Goal: Information Seeking & Learning: Learn about a topic

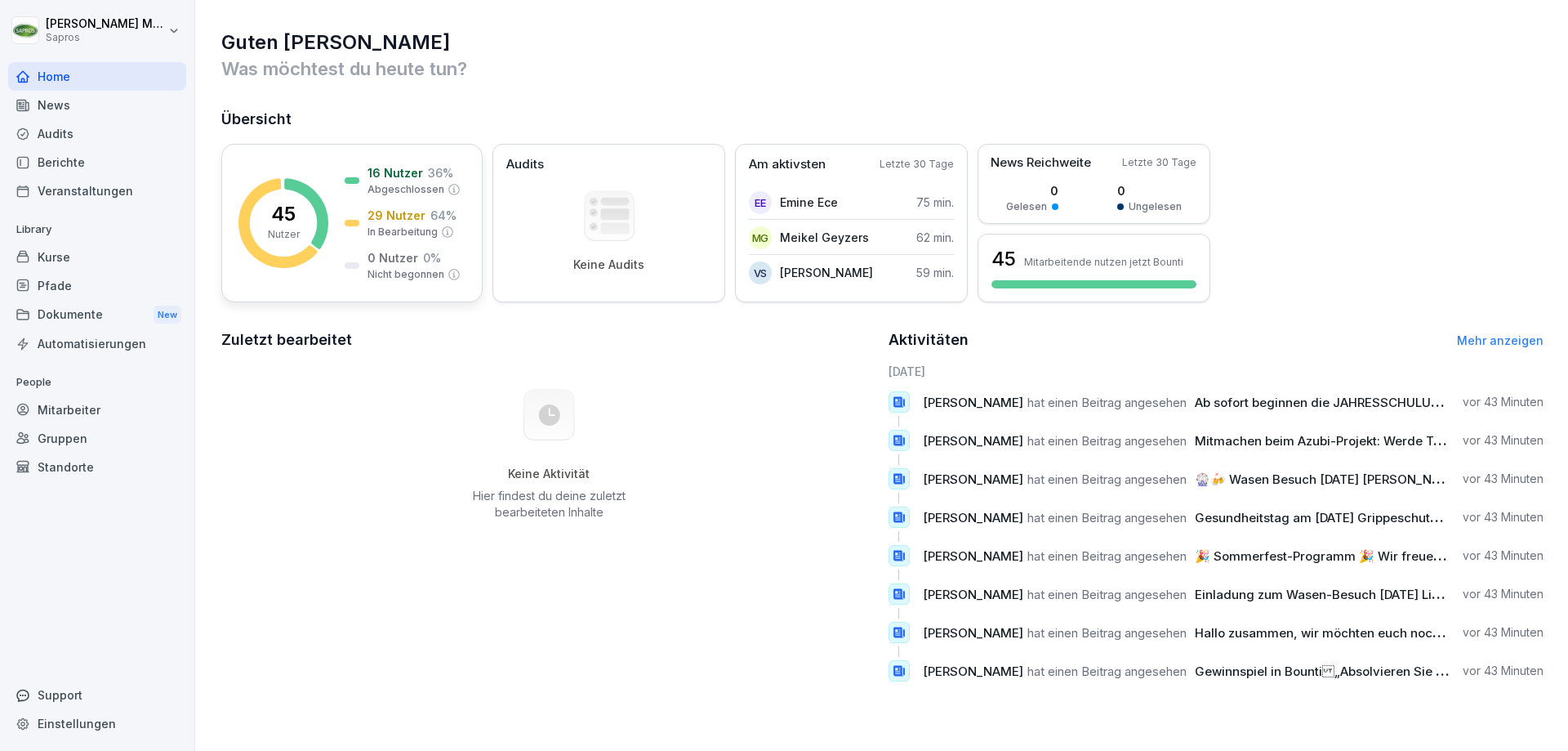
click at [283, 236] on p "Nutzer" at bounding box center [284, 235] width 32 height 15
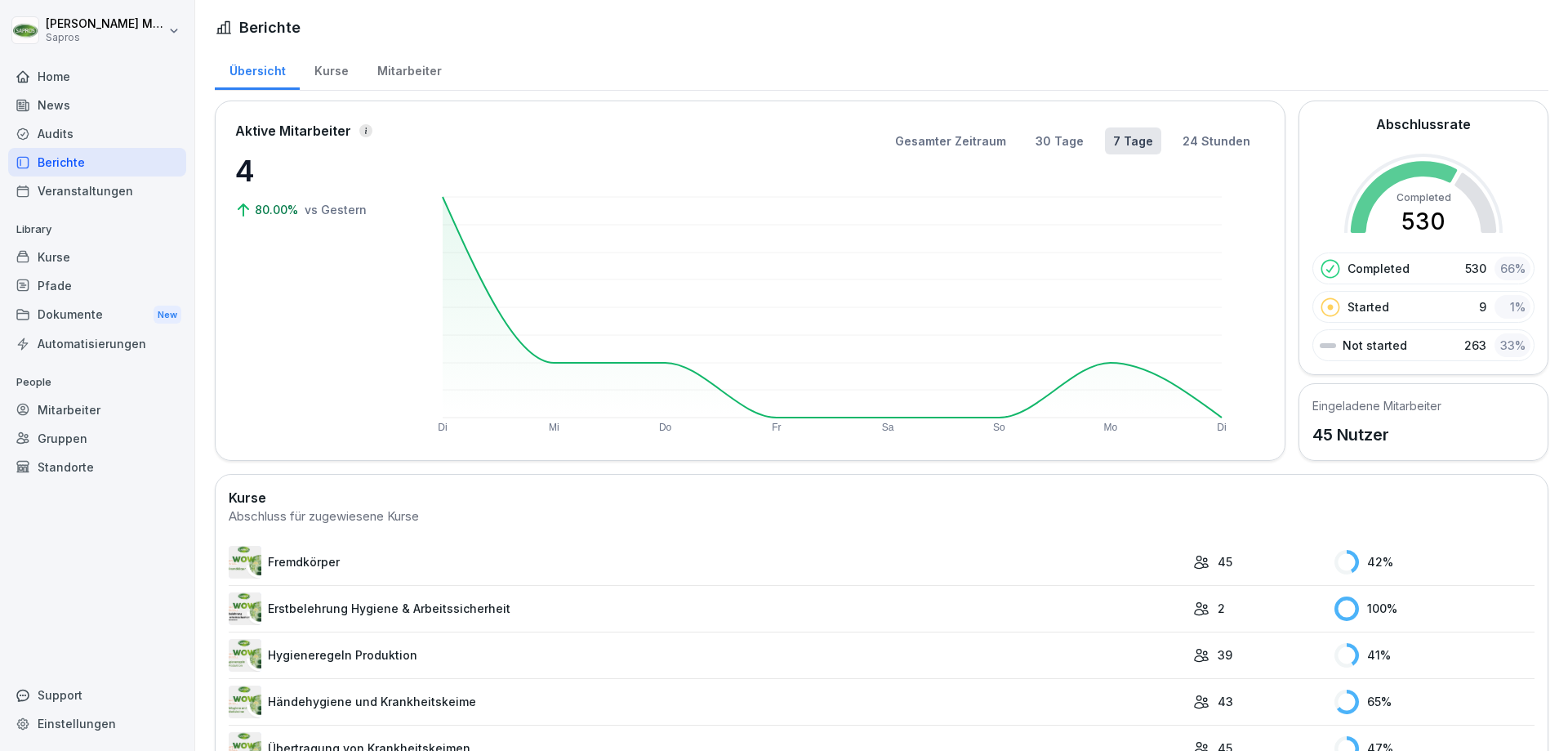
click at [1362, 346] on p "Not started" at bounding box center [1375, 345] width 64 height 17
click at [1472, 349] on p "263" at bounding box center [1475, 345] width 22 height 17
click at [311, 68] on div "Kurse" at bounding box center [331, 69] width 63 height 42
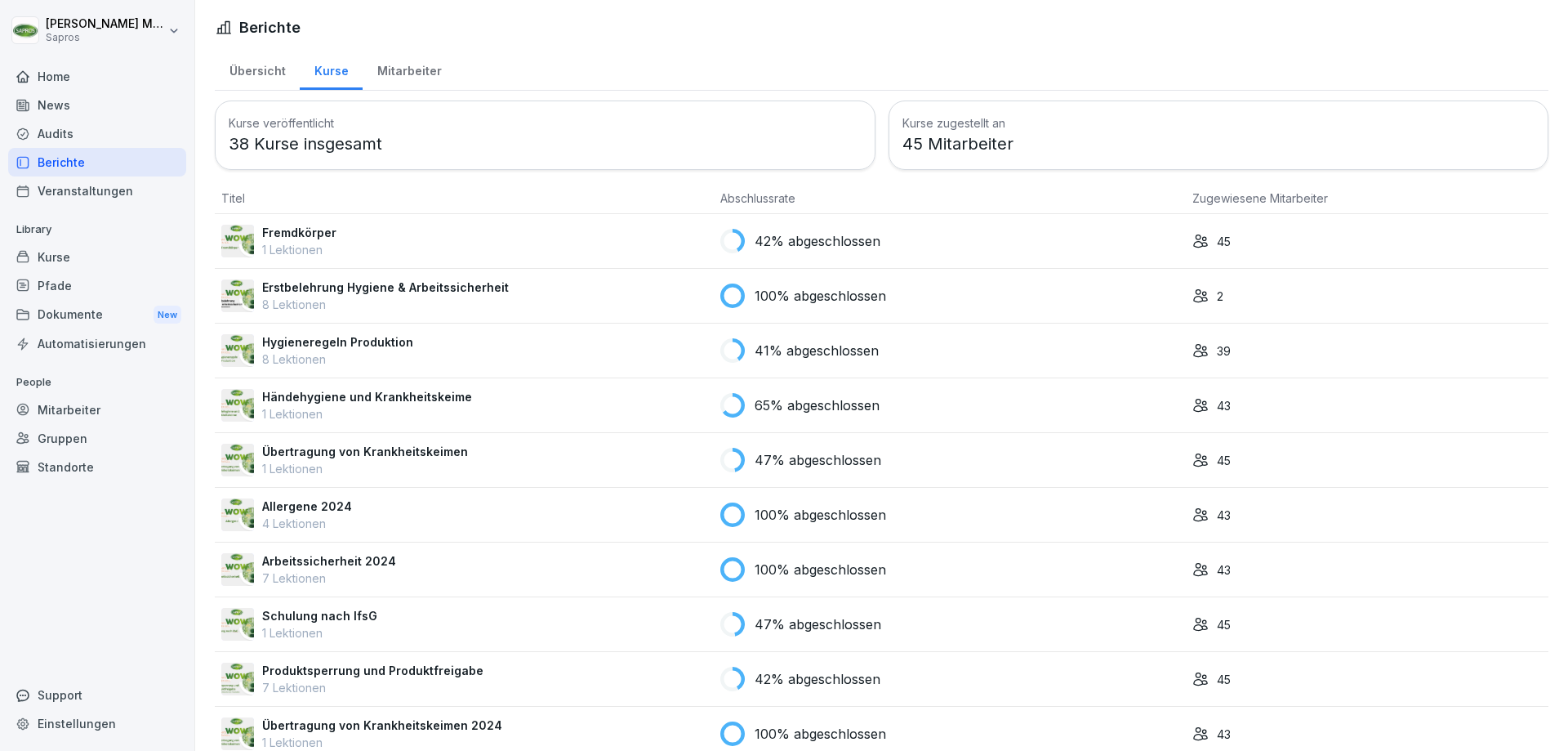
click at [378, 75] on div "Mitarbeiter" at bounding box center [409, 69] width 93 height 42
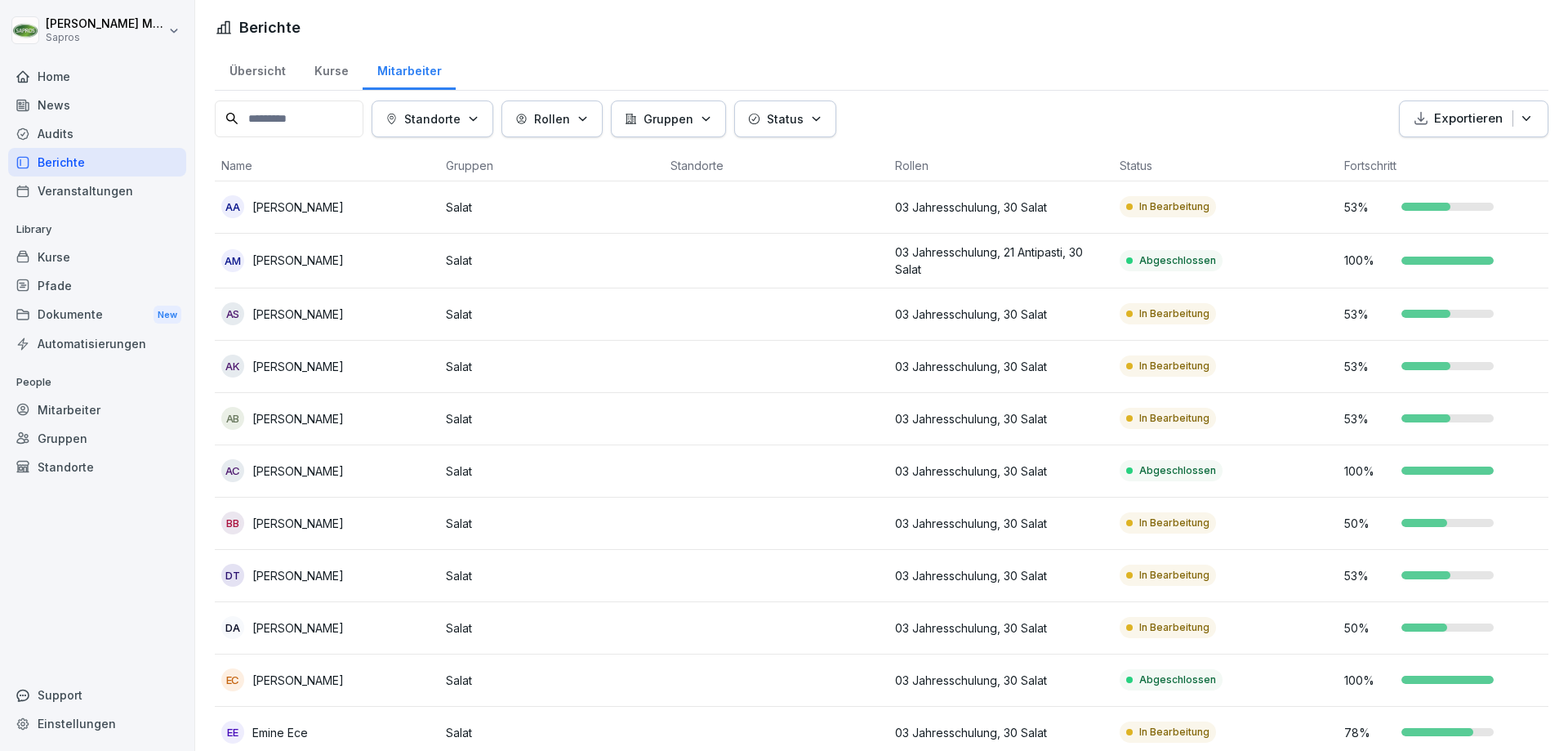
click at [1139, 168] on th "Status" at bounding box center [1225, 165] width 224 height 31
click at [836, 131] on button "Status" at bounding box center [785, 119] width 102 height 37
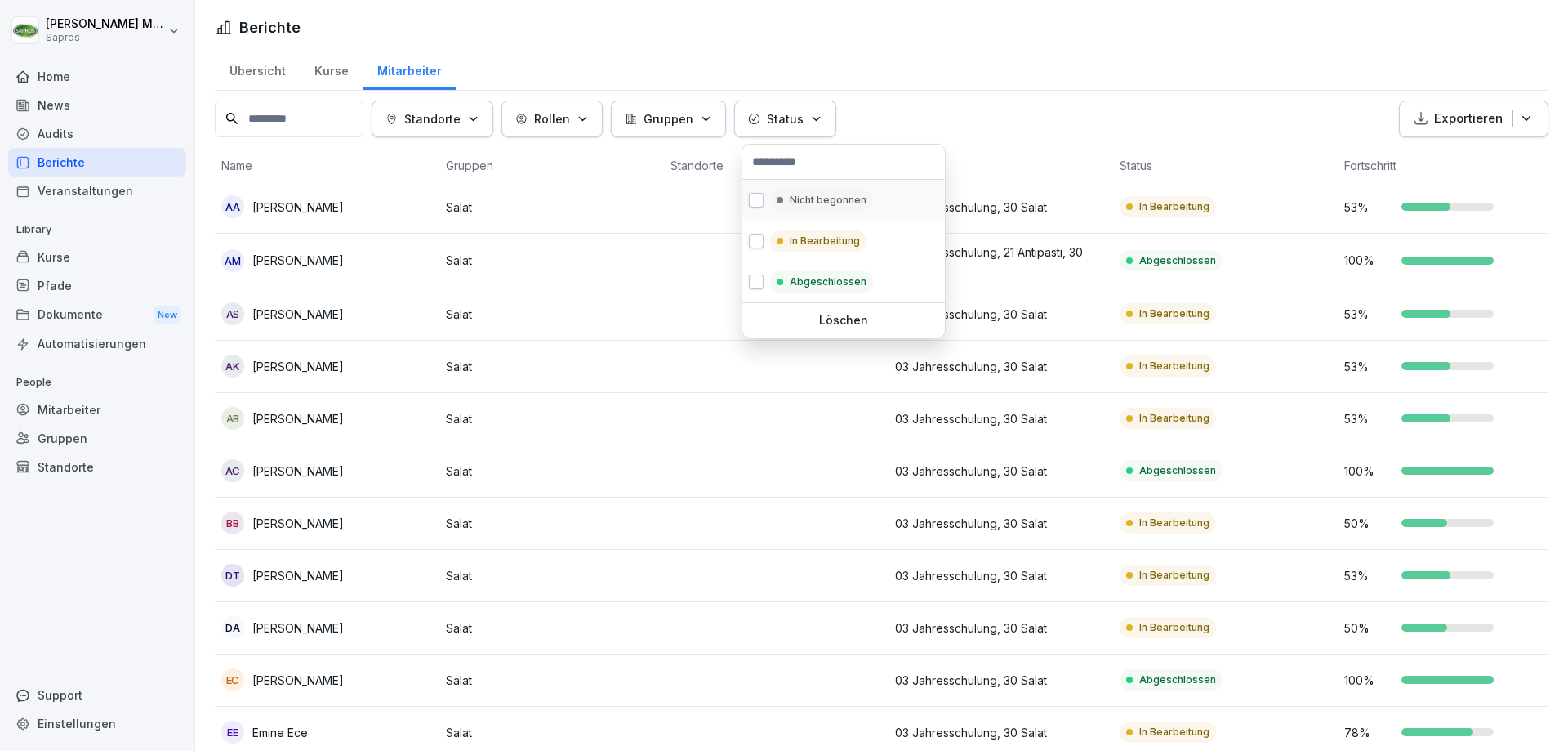
click at [755, 205] on button "button" at bounding box center [756, 200] width 15 height 15
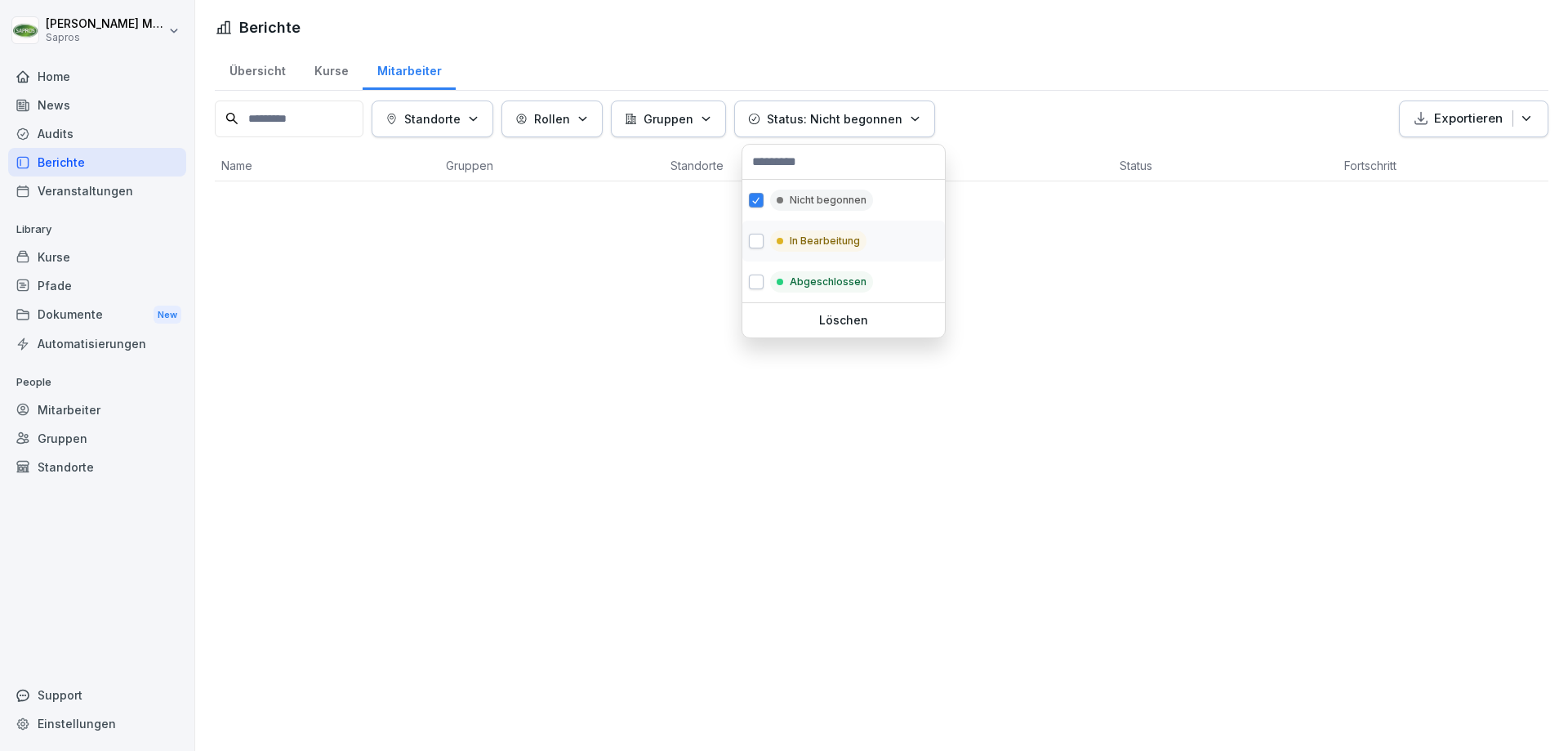
click at [756, 242] on button "button" at bounding box center [756, 242] width 15 height 15
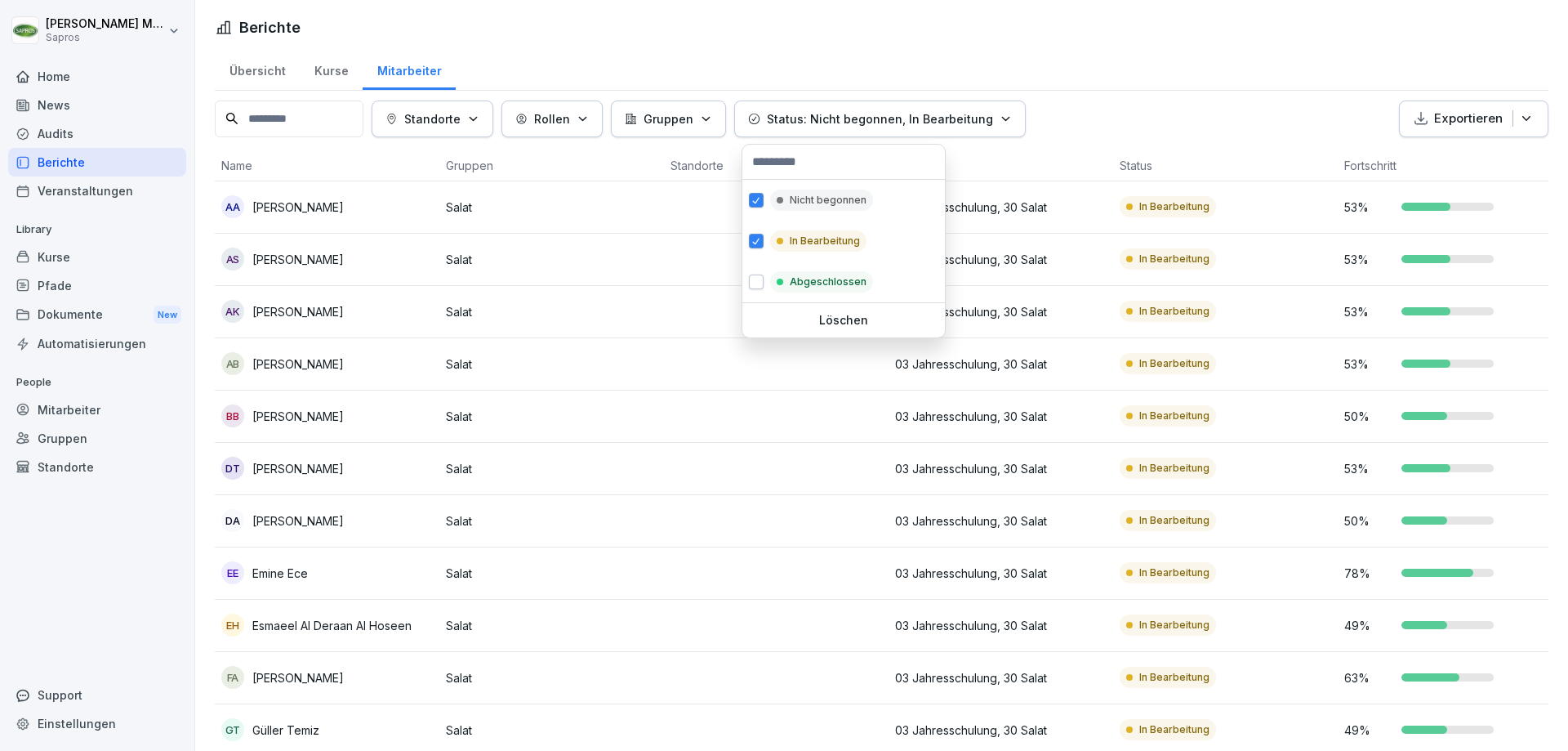
click at [1113, 131] on html "Andreas Mutter Sapros Home News Audits Berichte Veranstaltungen Library Kurse P…" at bounding box center [784, 376] width 1568 height 751
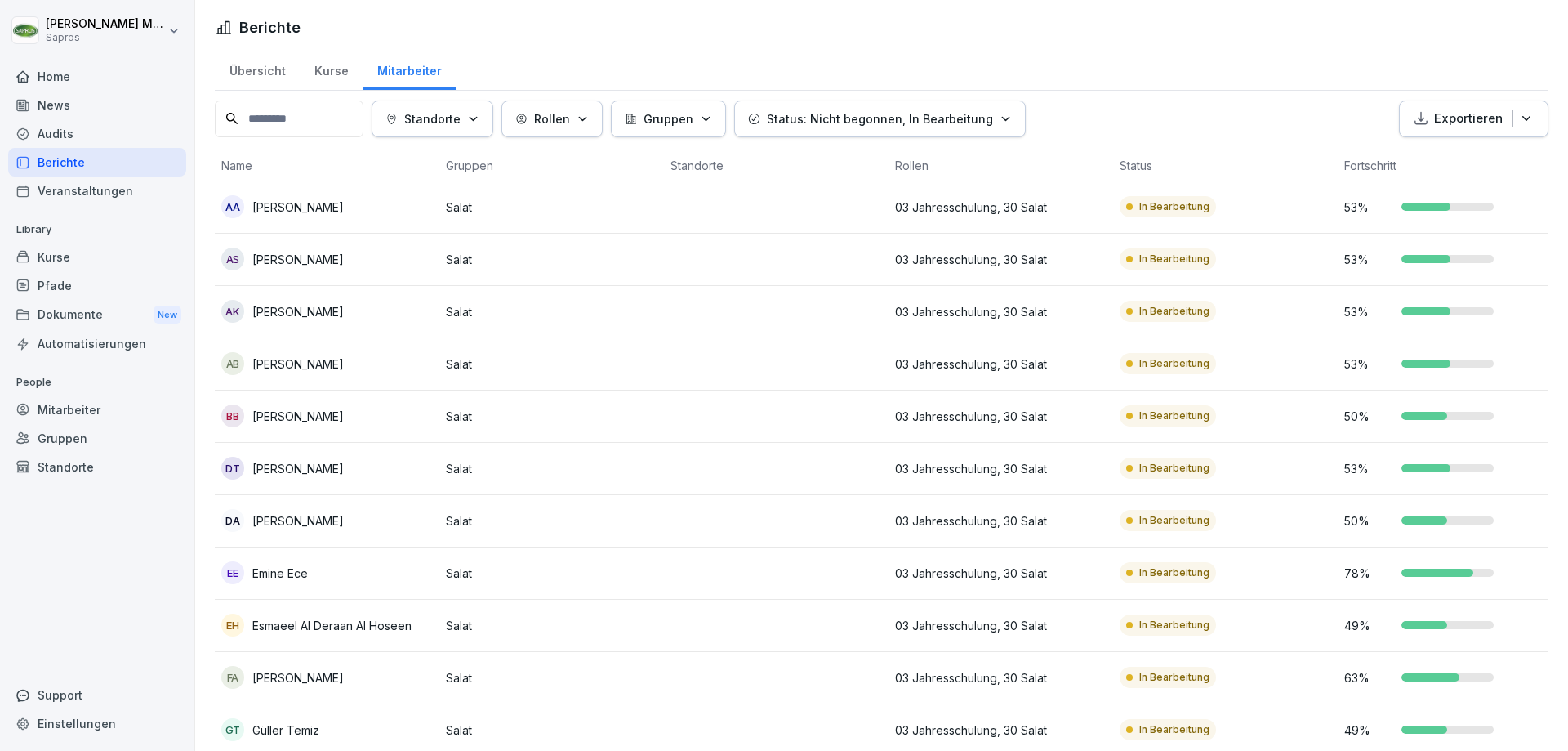
click at [265, 209] on p "[PERSON_NAME]" at bounding box center [298, 207] width 91 height 17
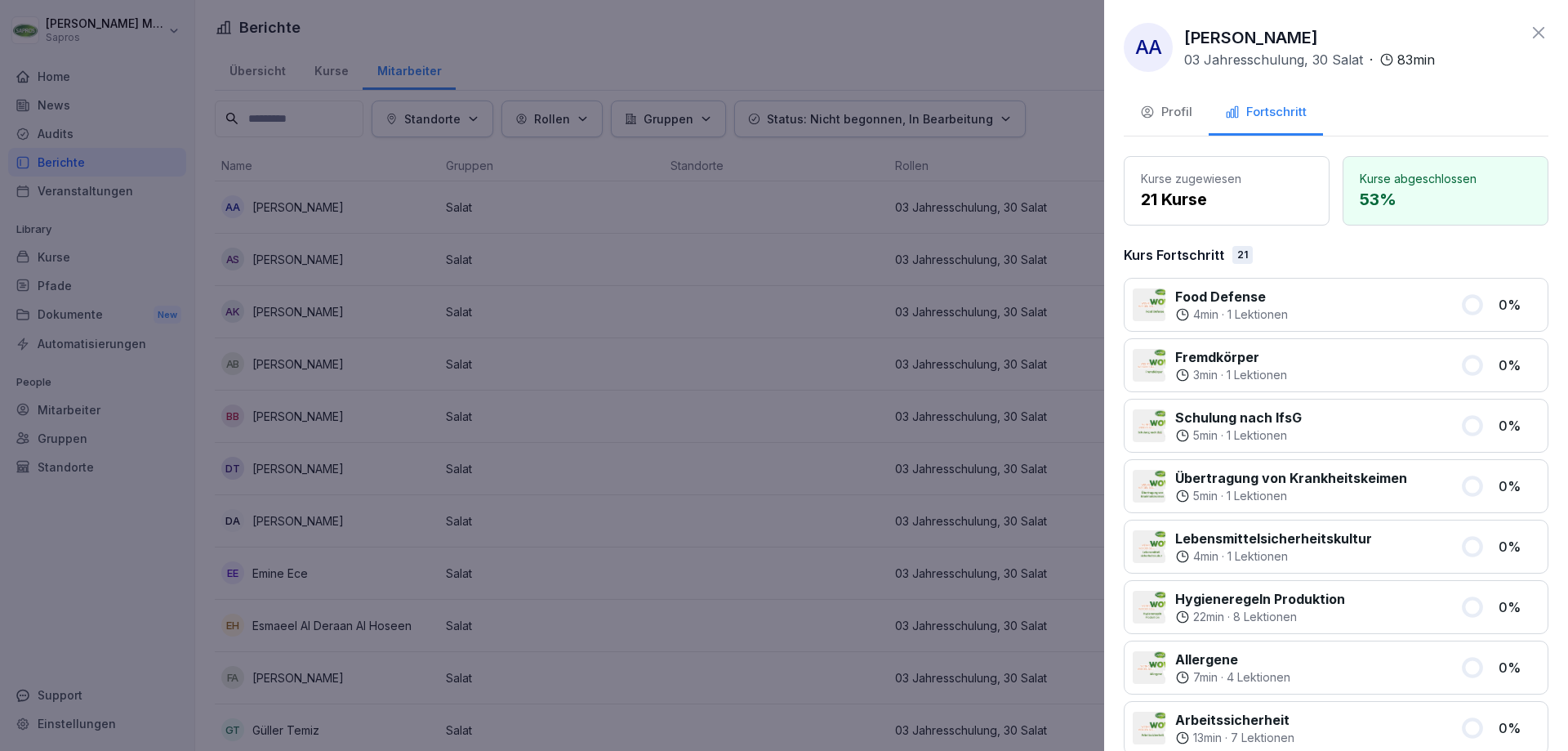
click at [1514, 35] on div "AA Alaa Alrishan 03 Jahresschulung, 30 Salat · 83 min" at bounding box center [1336, 47] width 424 height 49
click at [1528, 34] on icon at bounding box center [1538, 32] width 20 height 20
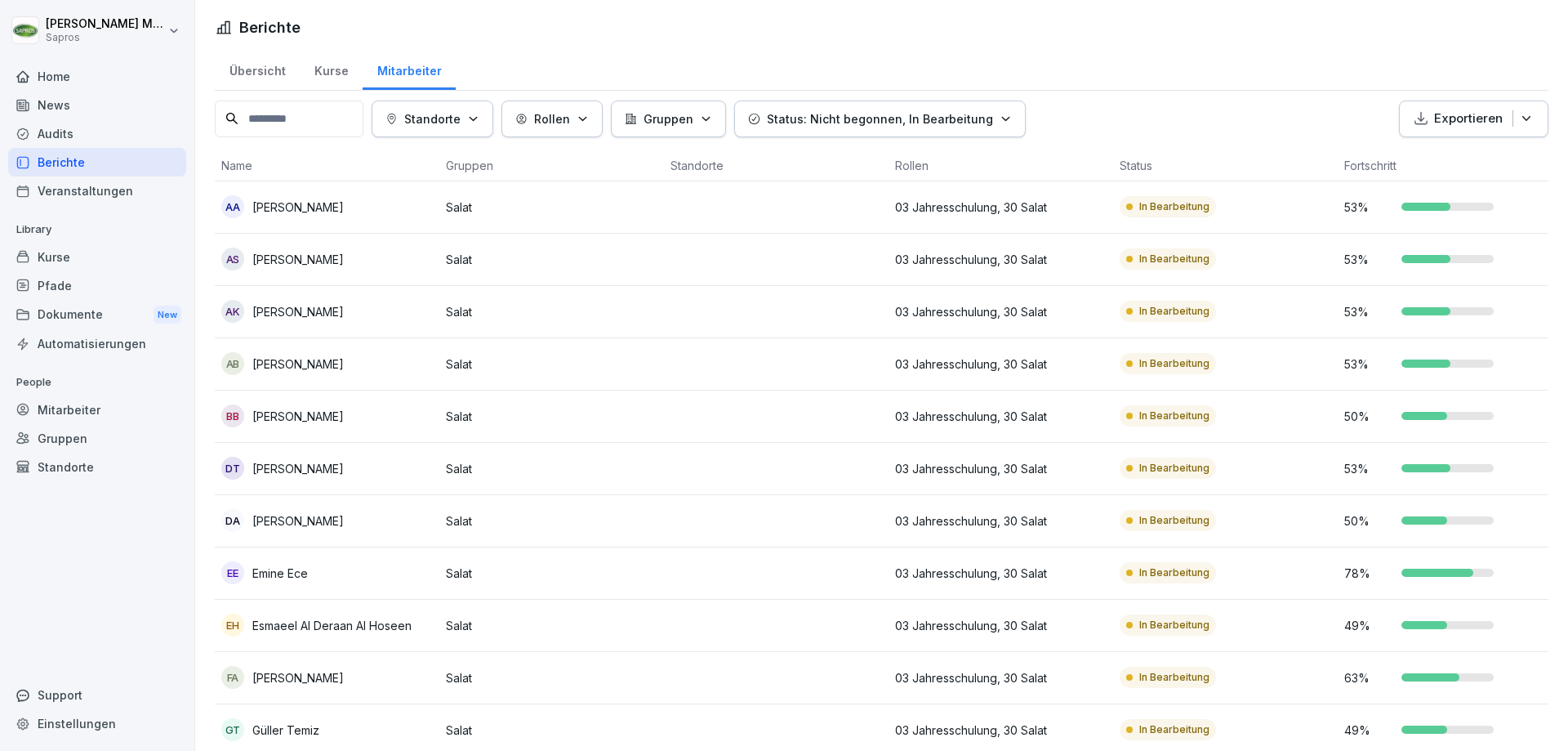
click at [311, 216] on p "[PERSON_NAME]" at bounding box center [298, 207] width 91 height 17
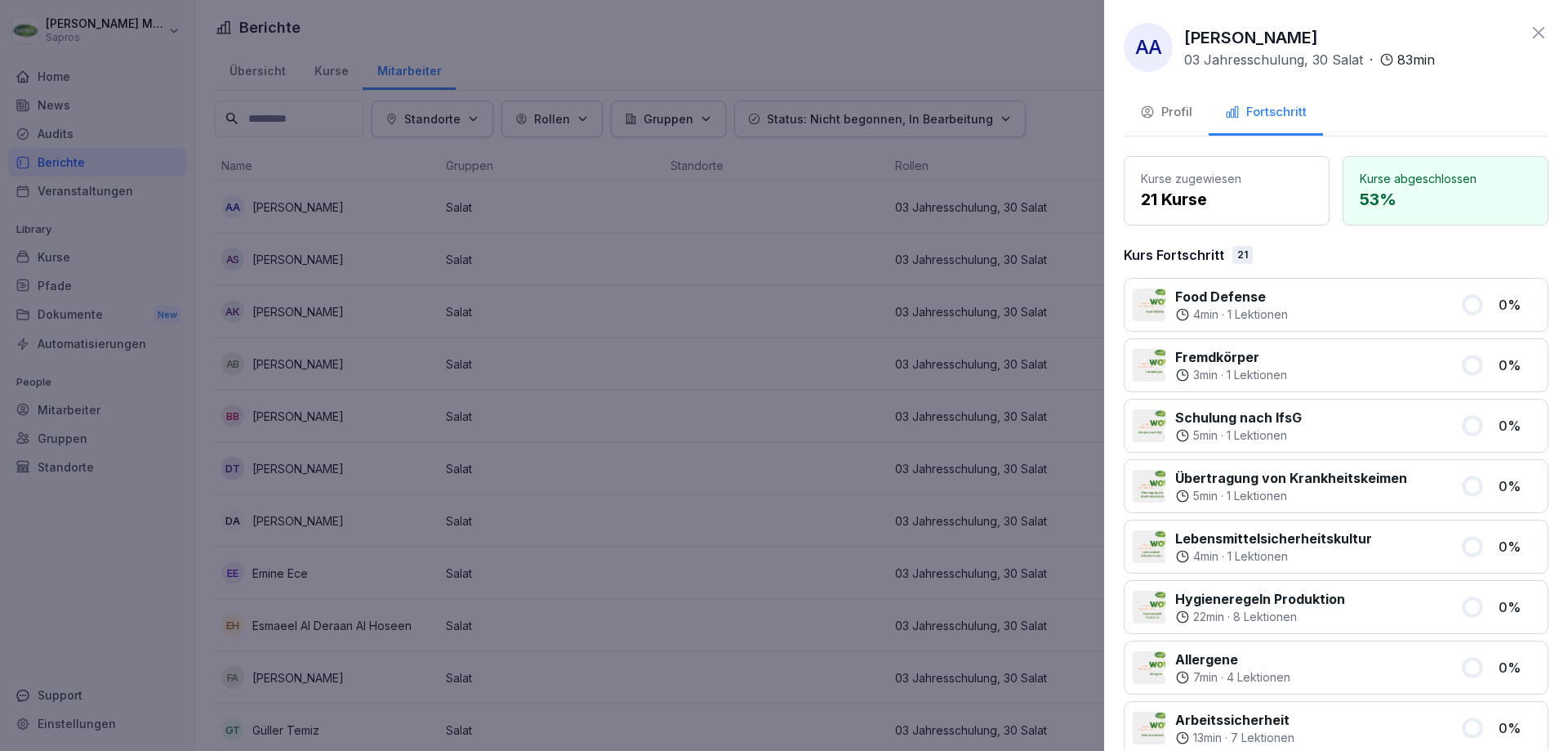
click at [1040, 80] on div at bounding box center [784, 376] width 1568 height 751
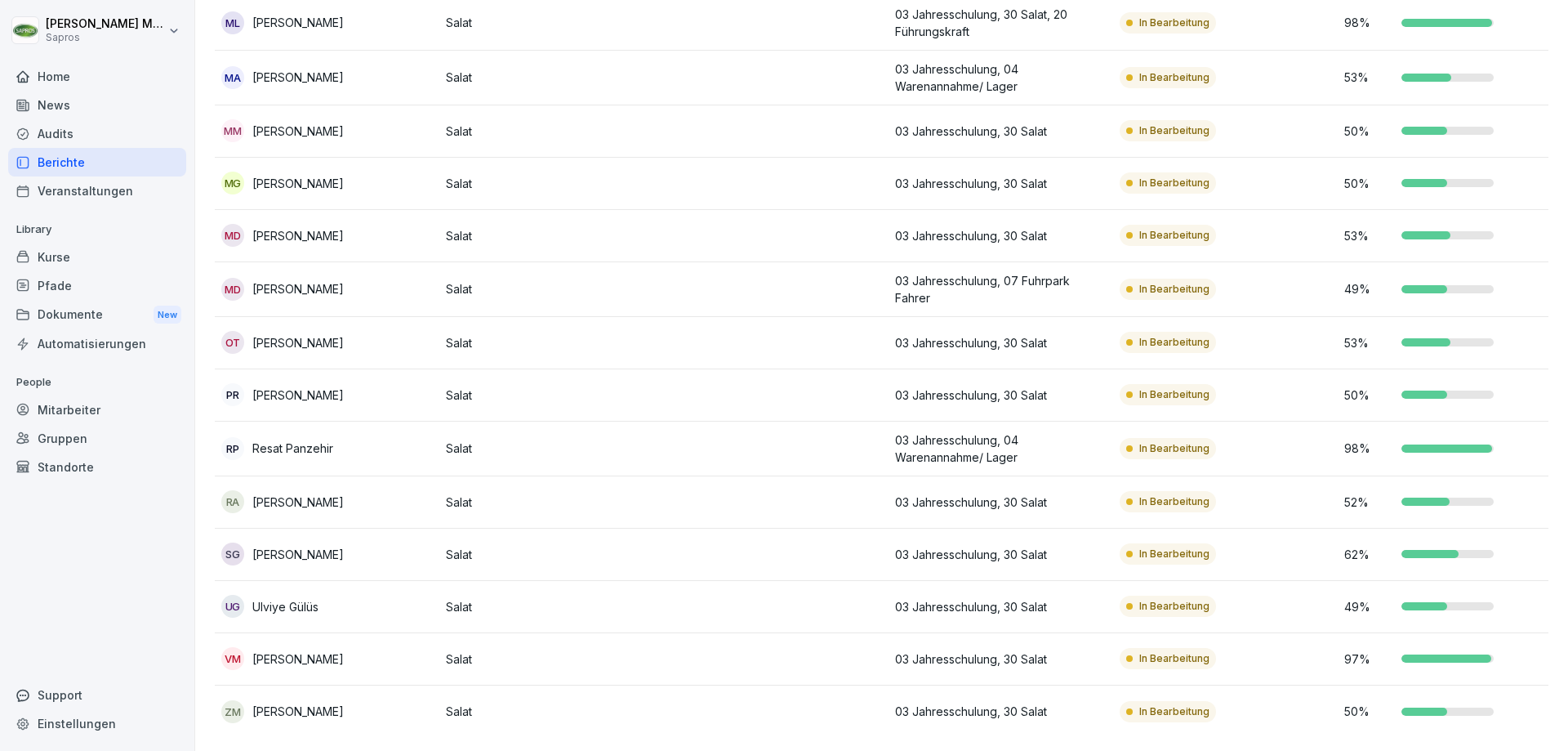
scroll to position [997, 0]
click at [325, 650] on p "[PERSON_NAME]" at bounding box center [298, 659] width 91 height 17
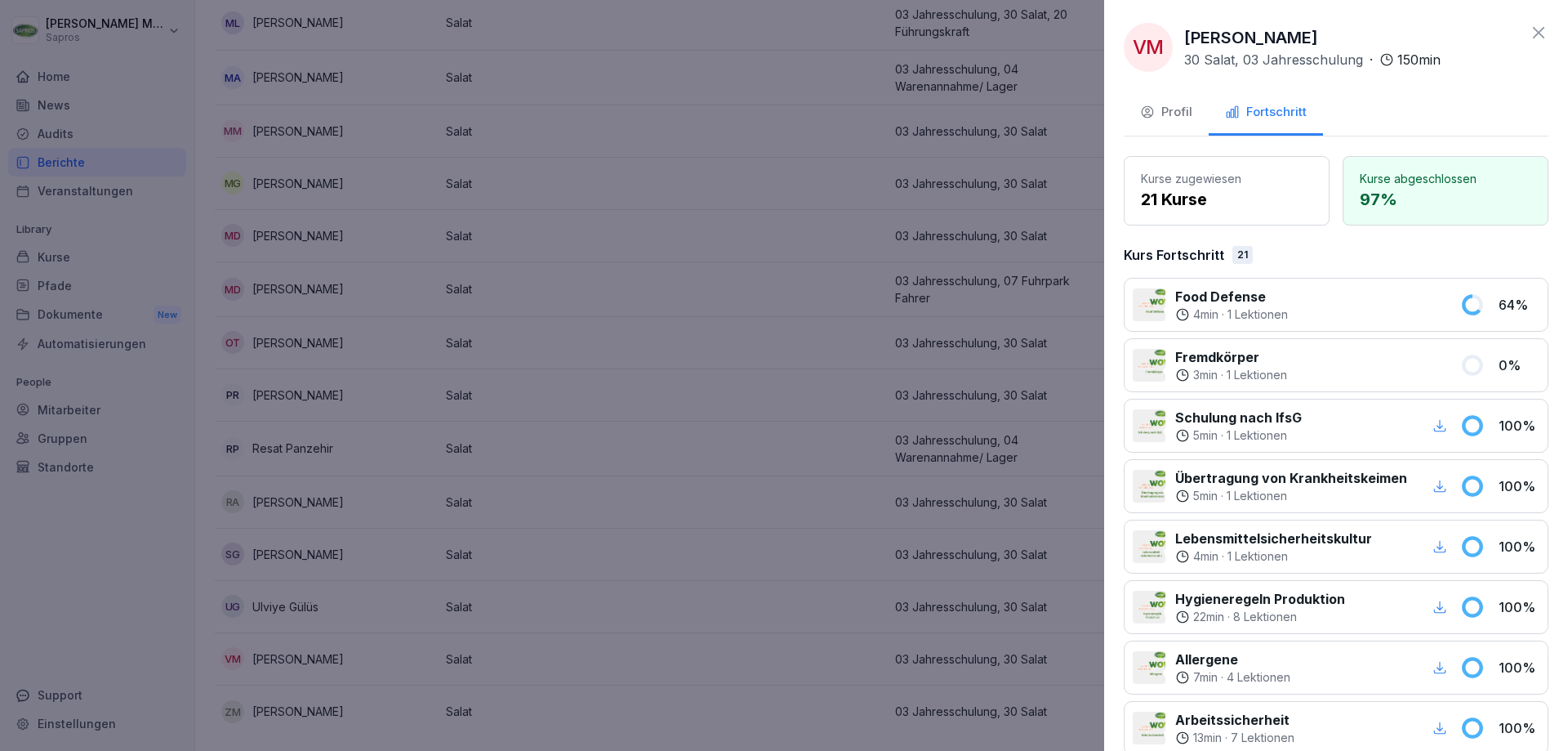
click at [740, 318] on div at bounding box center [784, 376] width 1568 height 751
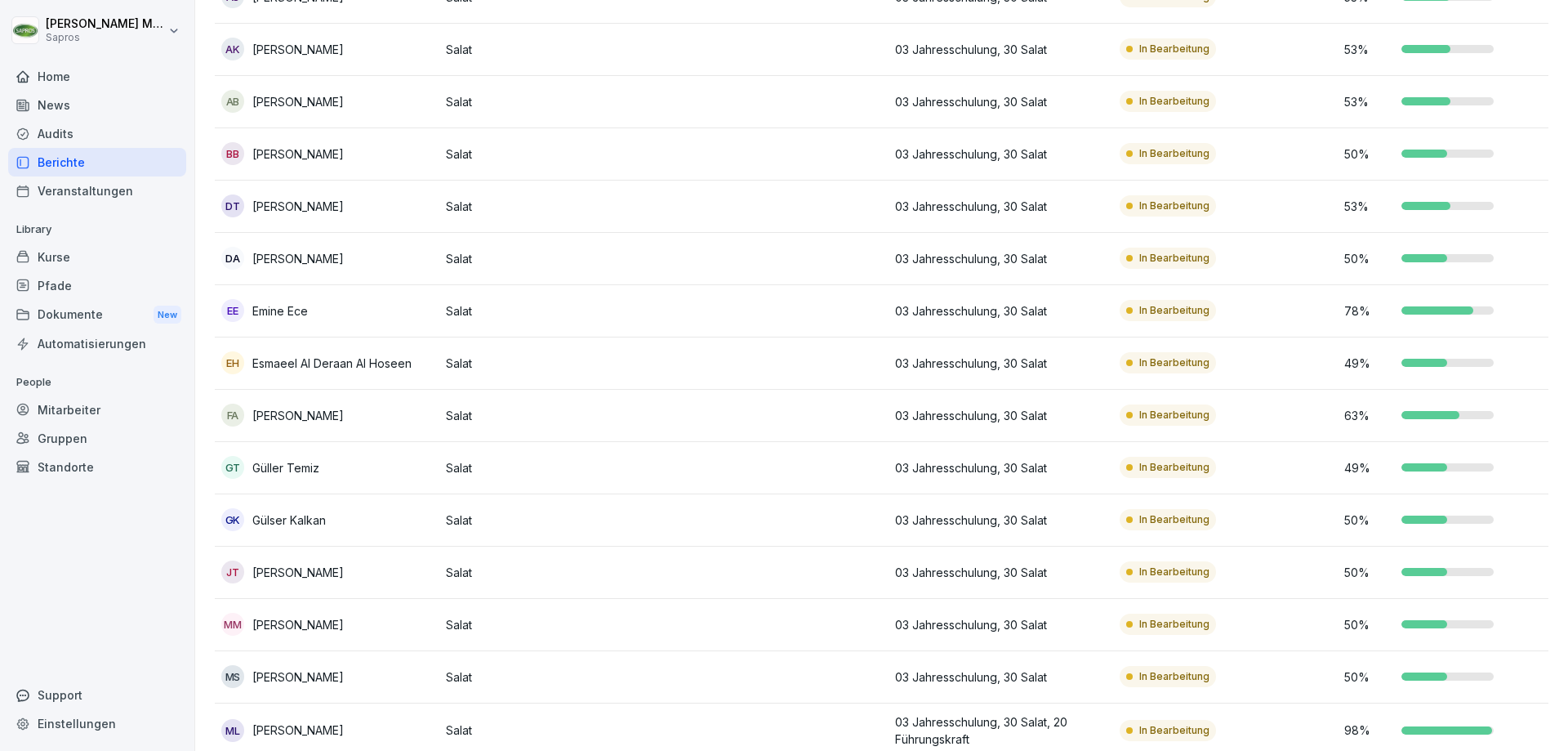
scroll to position [0, 0]
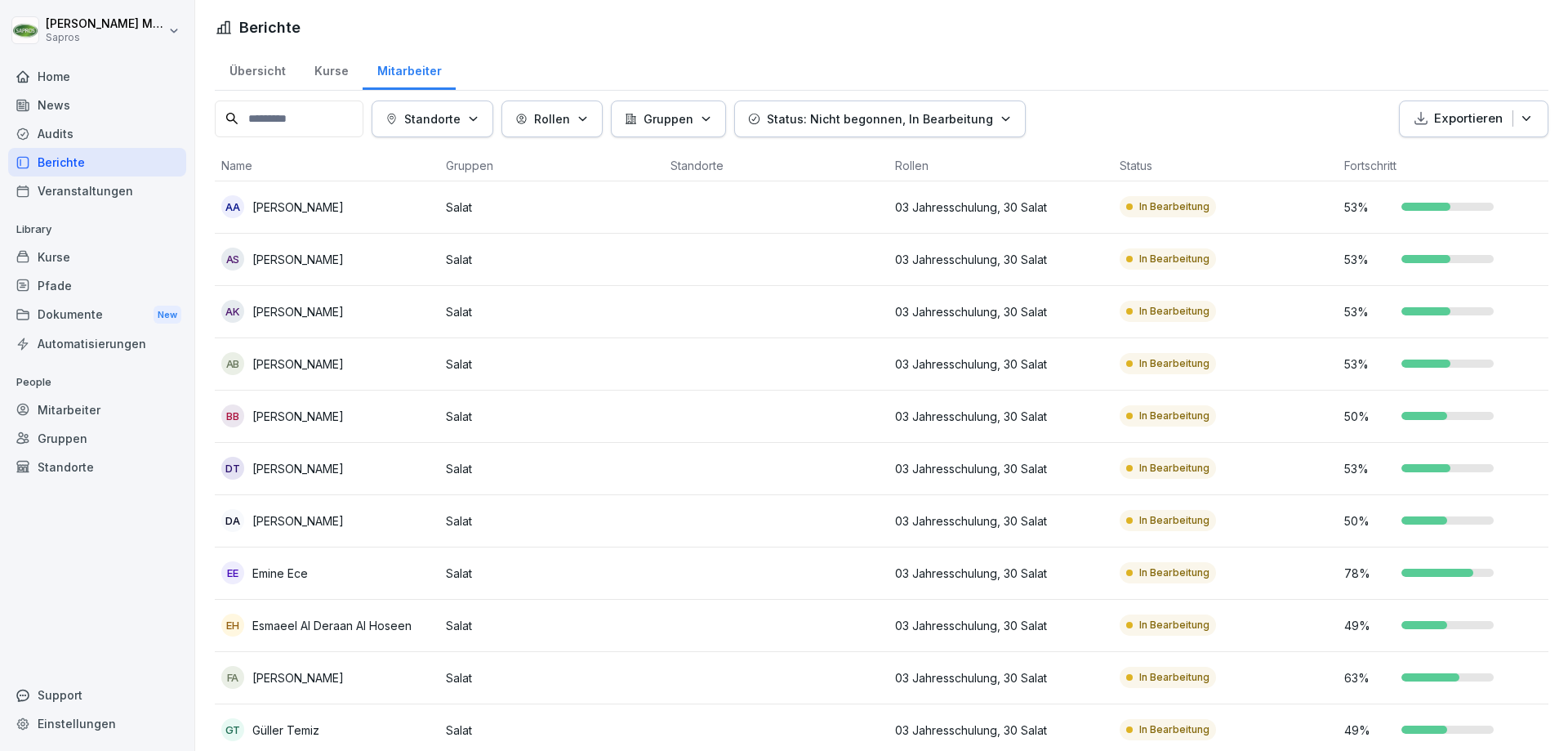
click at [1504, 128] on button "Exportieren" at bounding box center [1473, 119] width 149 height 37
click at [1454, 159] on p "Als Excel Datei exportieren" at bounding box center [1453, 157] width 146 height 15
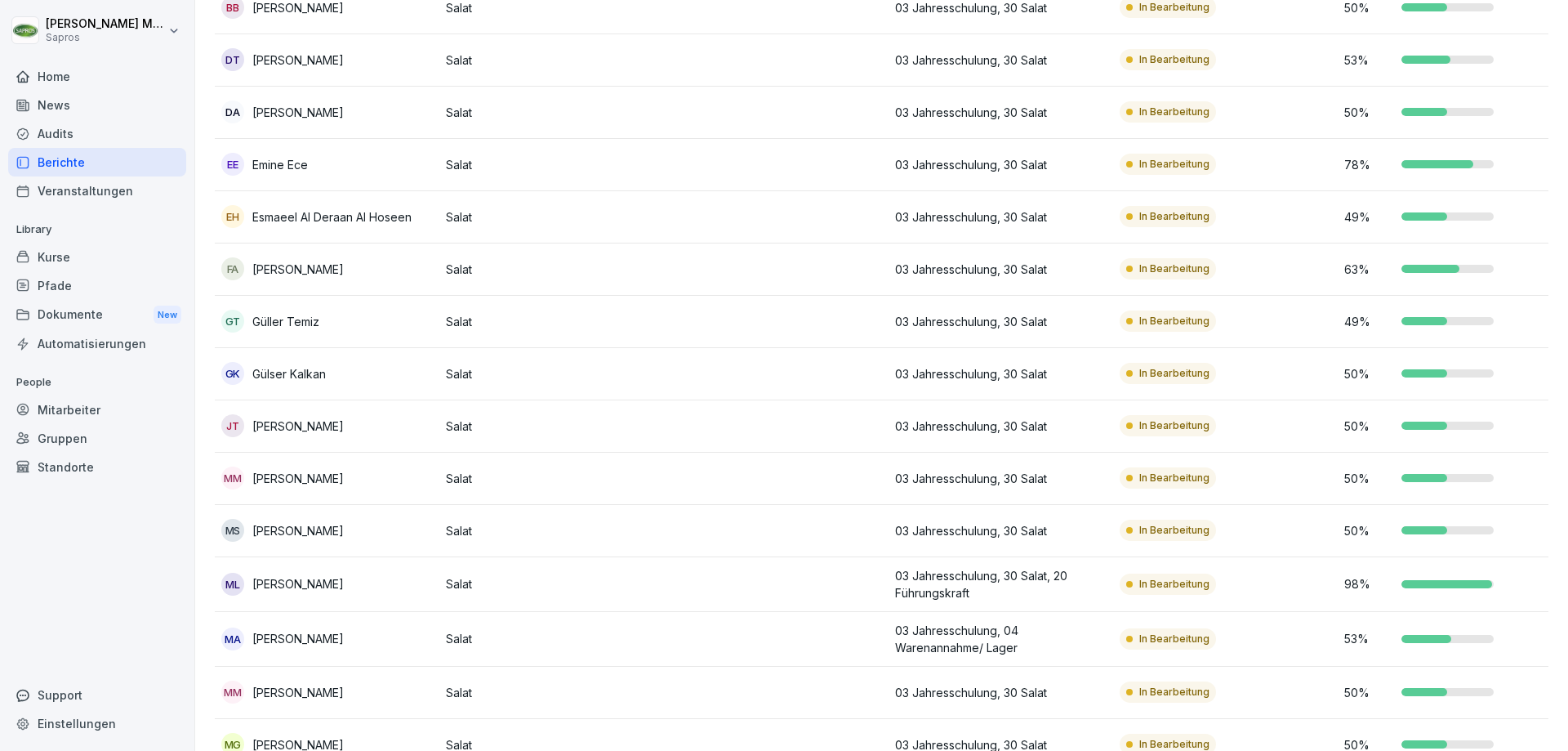
scroll to position [572, 0]
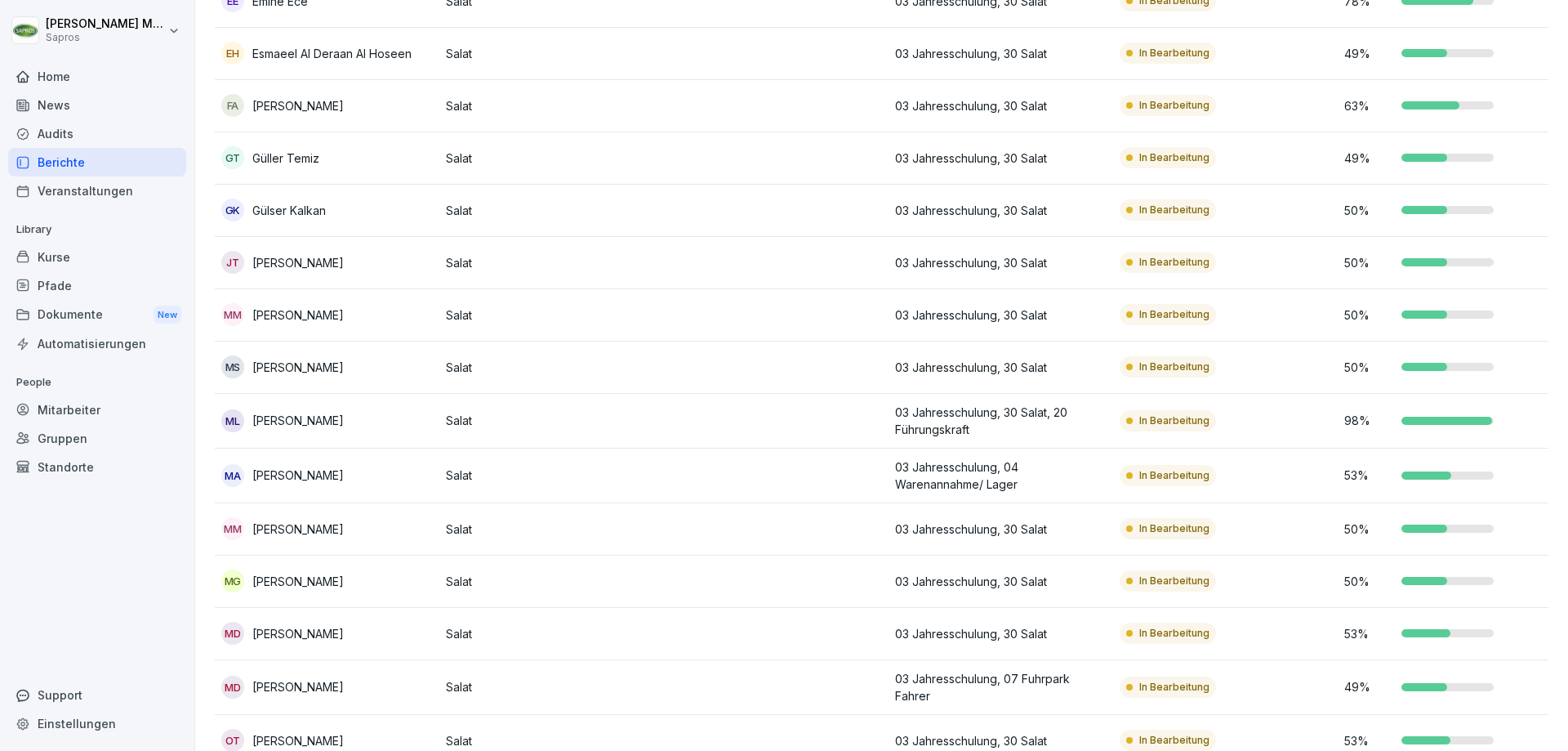
click at [270, 420] on p "[PERSON_NAME]" at bounding box center [298, 420] width 91 height 17
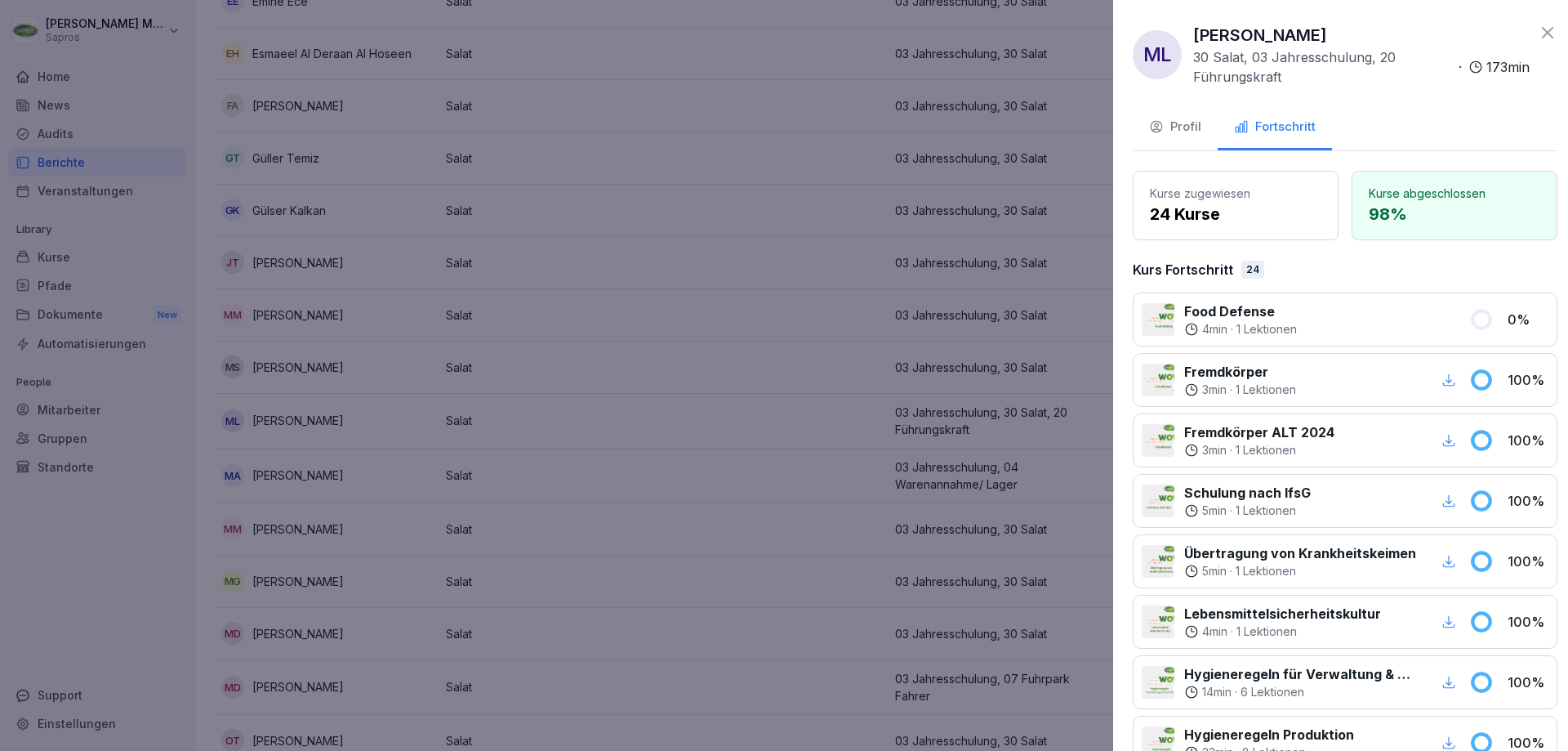
click at [690, 318] on div at bounding box center [784, 376] width 1568 height 751
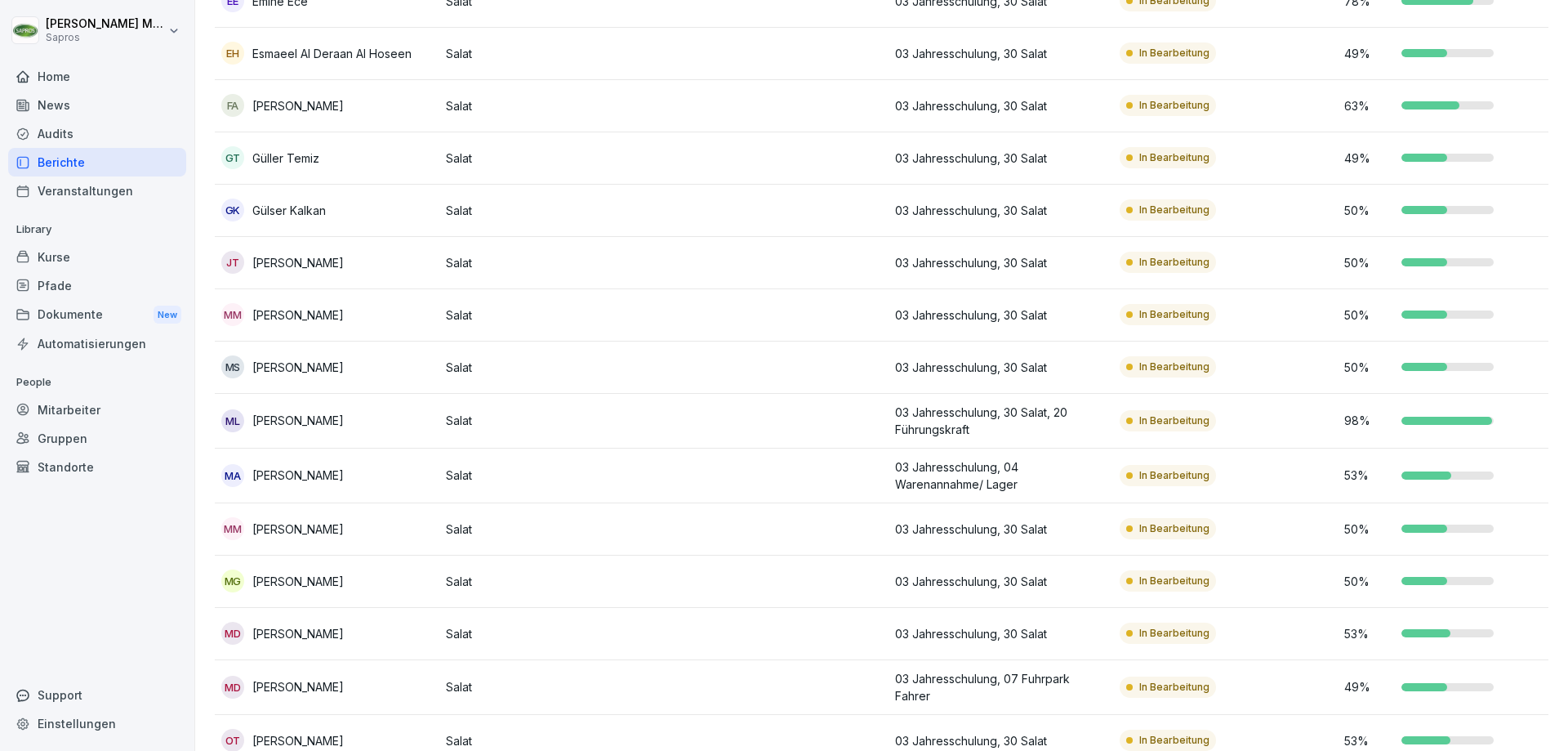
scroll to position [0, 0]
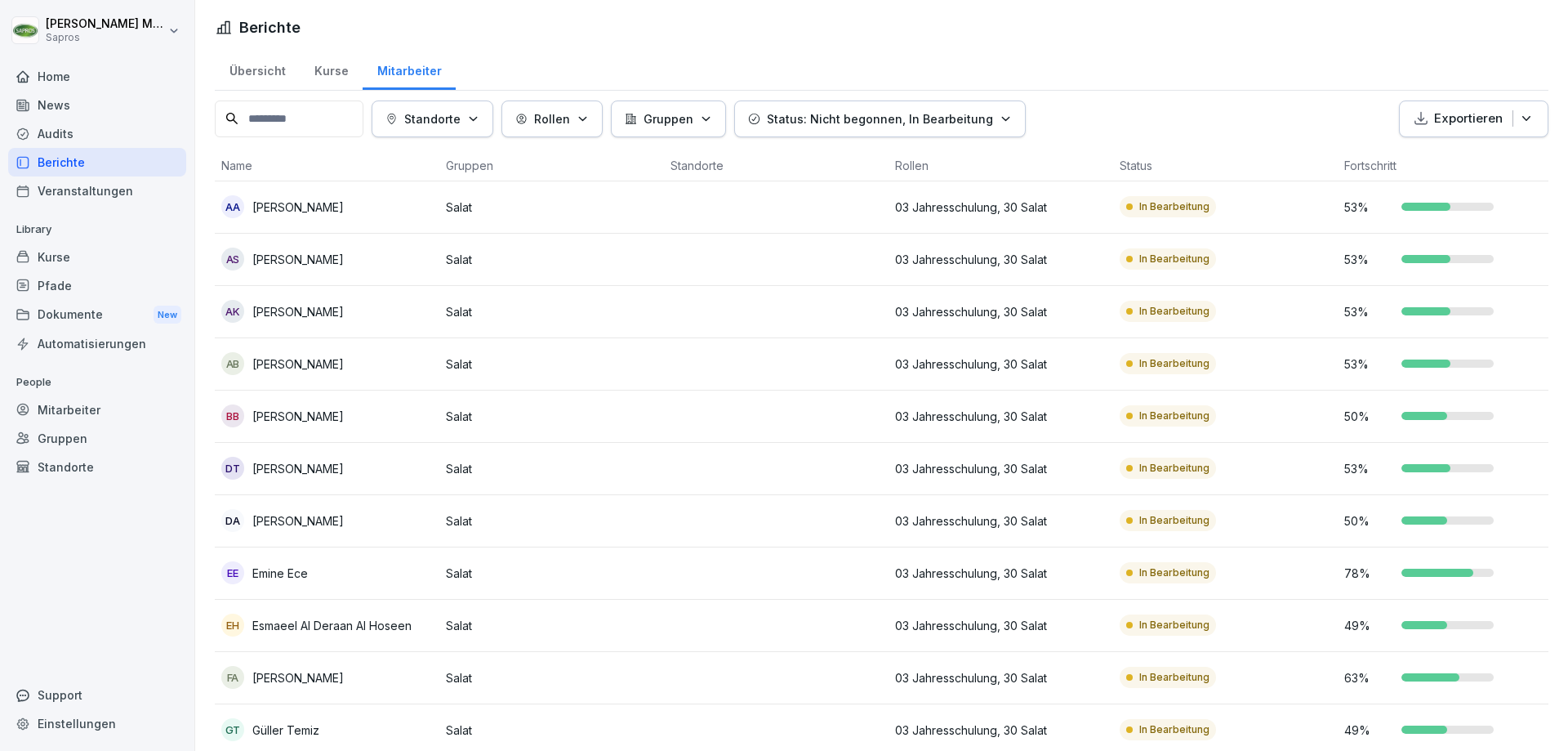
click at [332, 75] on div "Kurse" at bounding box center [331, 69] width 63 height 42
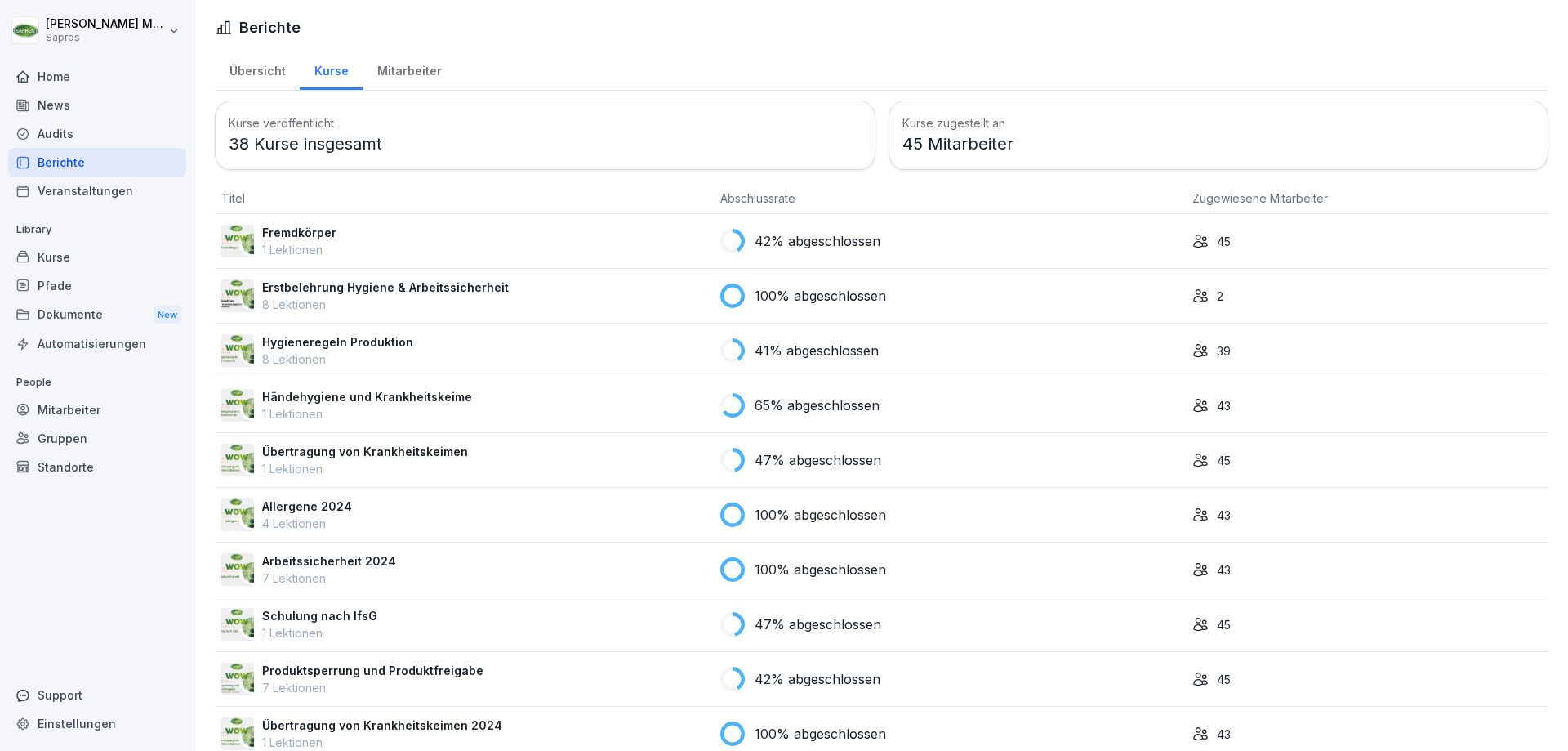
click at [70, 258] on div "Kurse" at bounding box center [97, 257] width 178 height 28
click at [316, 238] on p "Fremdkörper" at bounding box center [299, 232] width 74 height 17
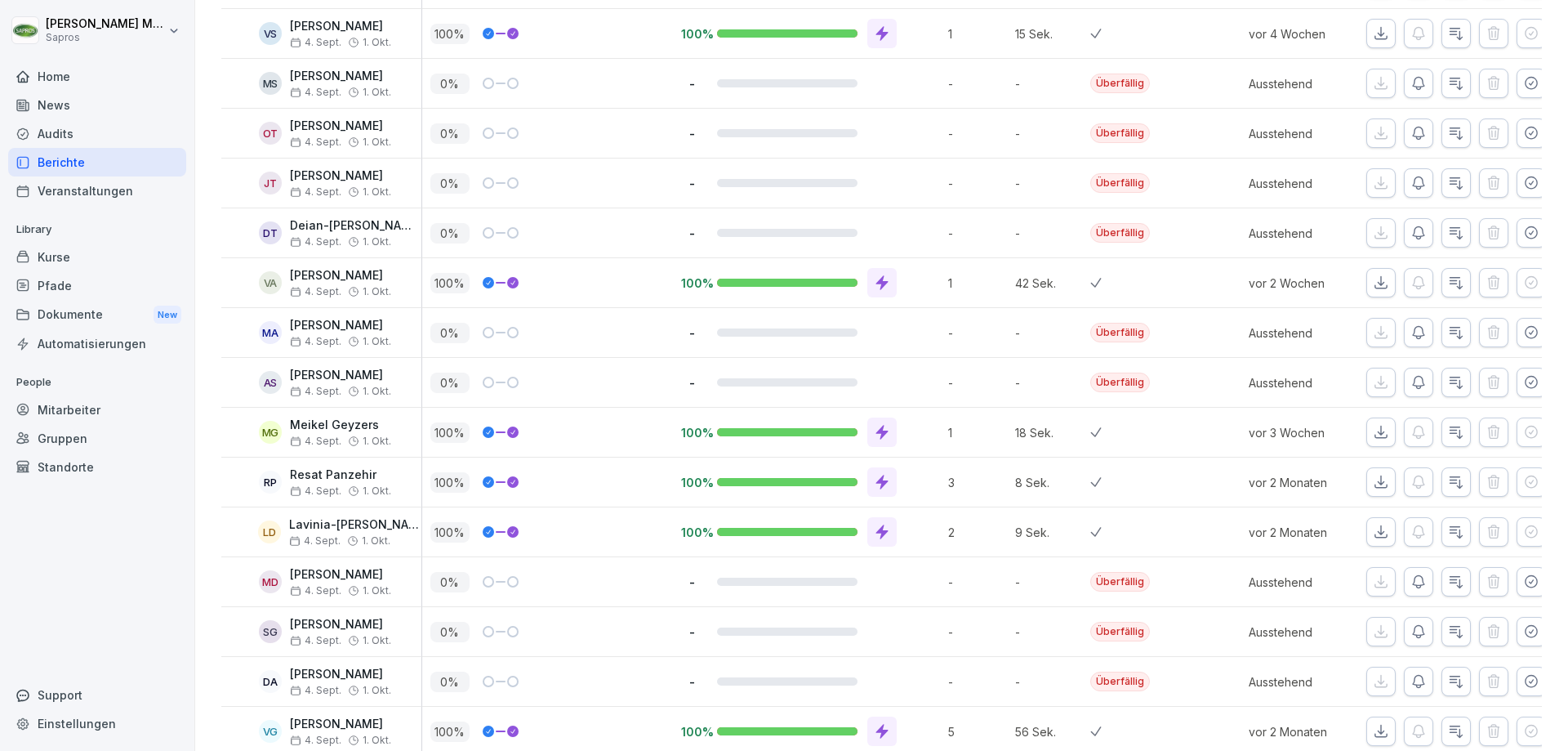
scroll to position [1844, 0]
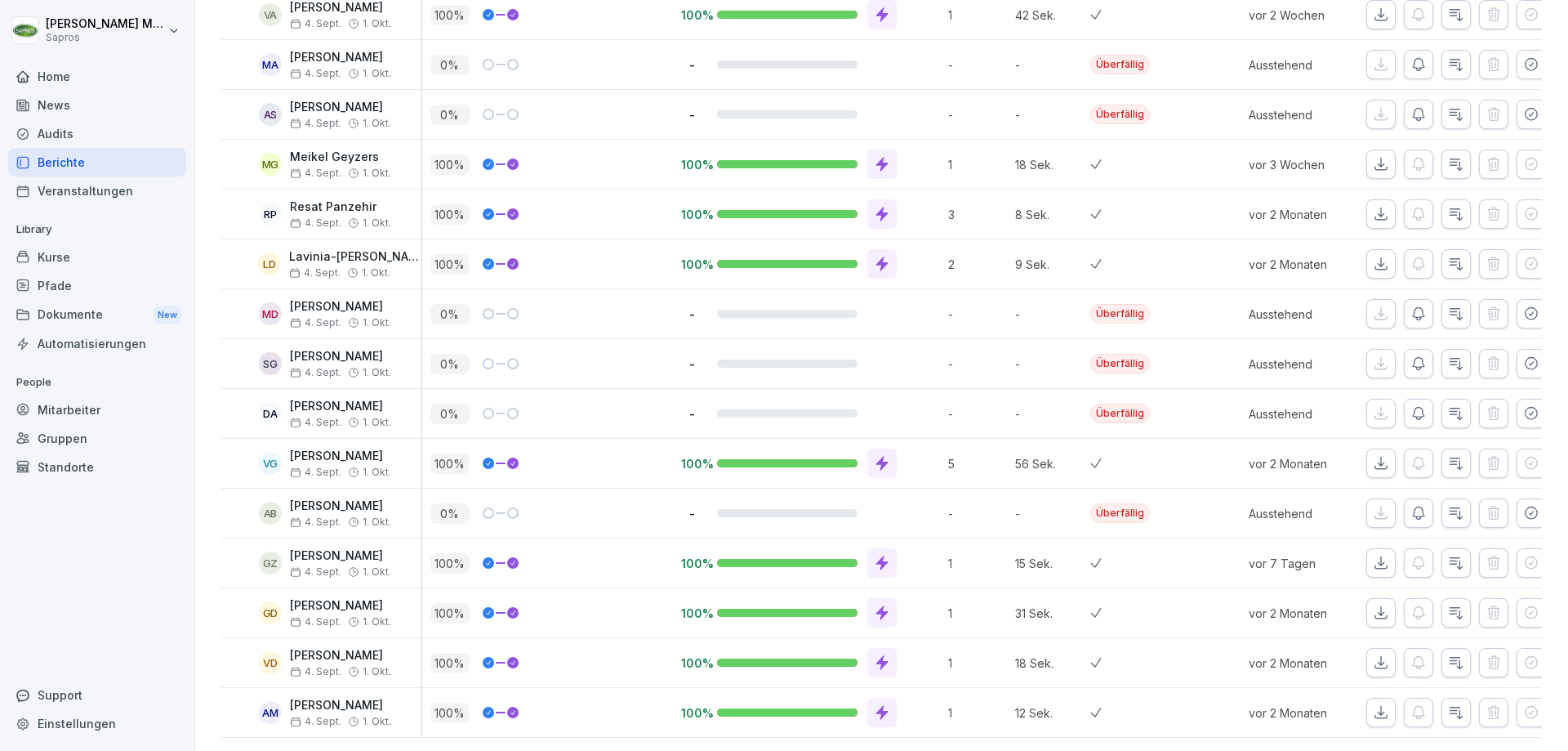
click at [948, 455] on p "5" at bounding box center [977, 463] width 58 height 17
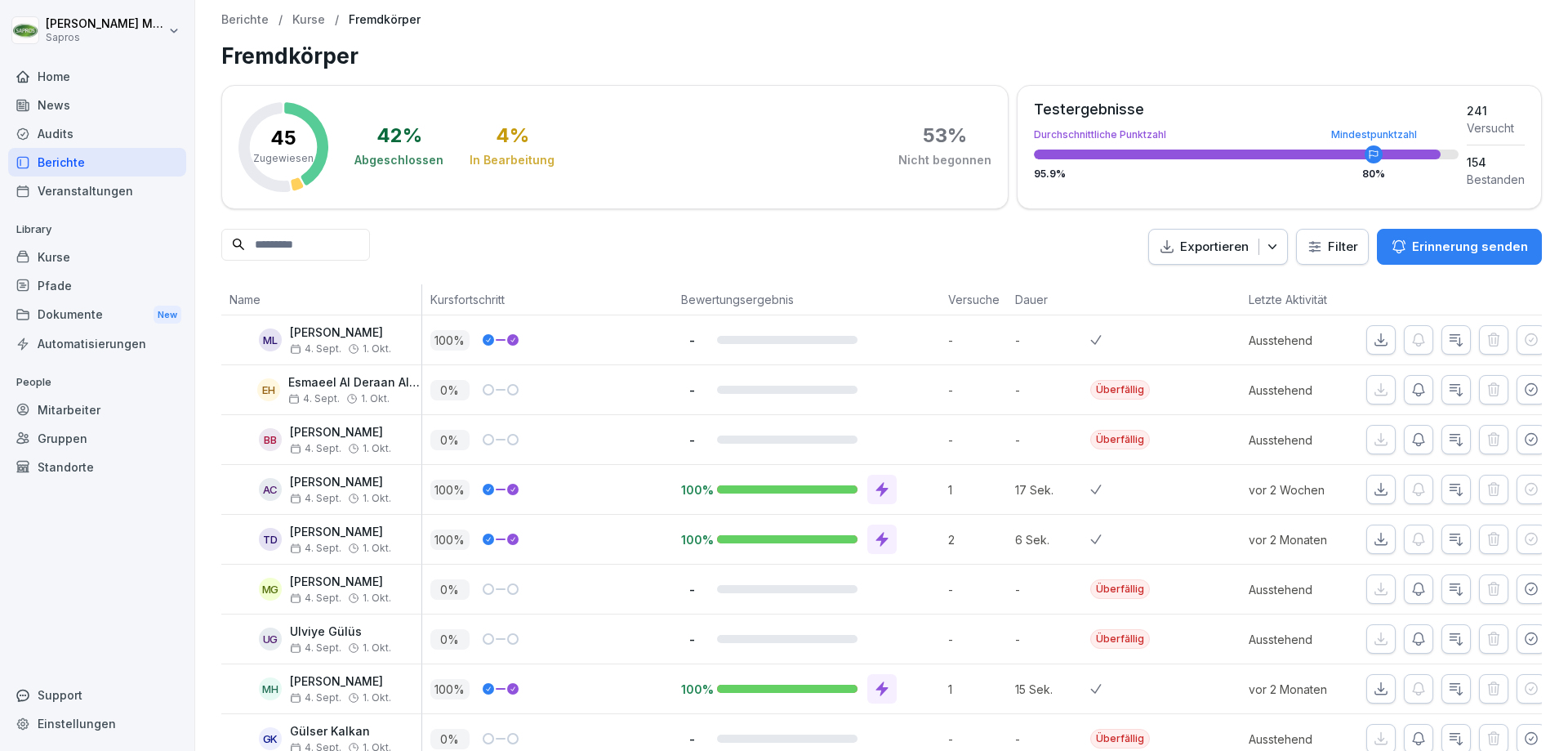
scroll to position [82, 0]
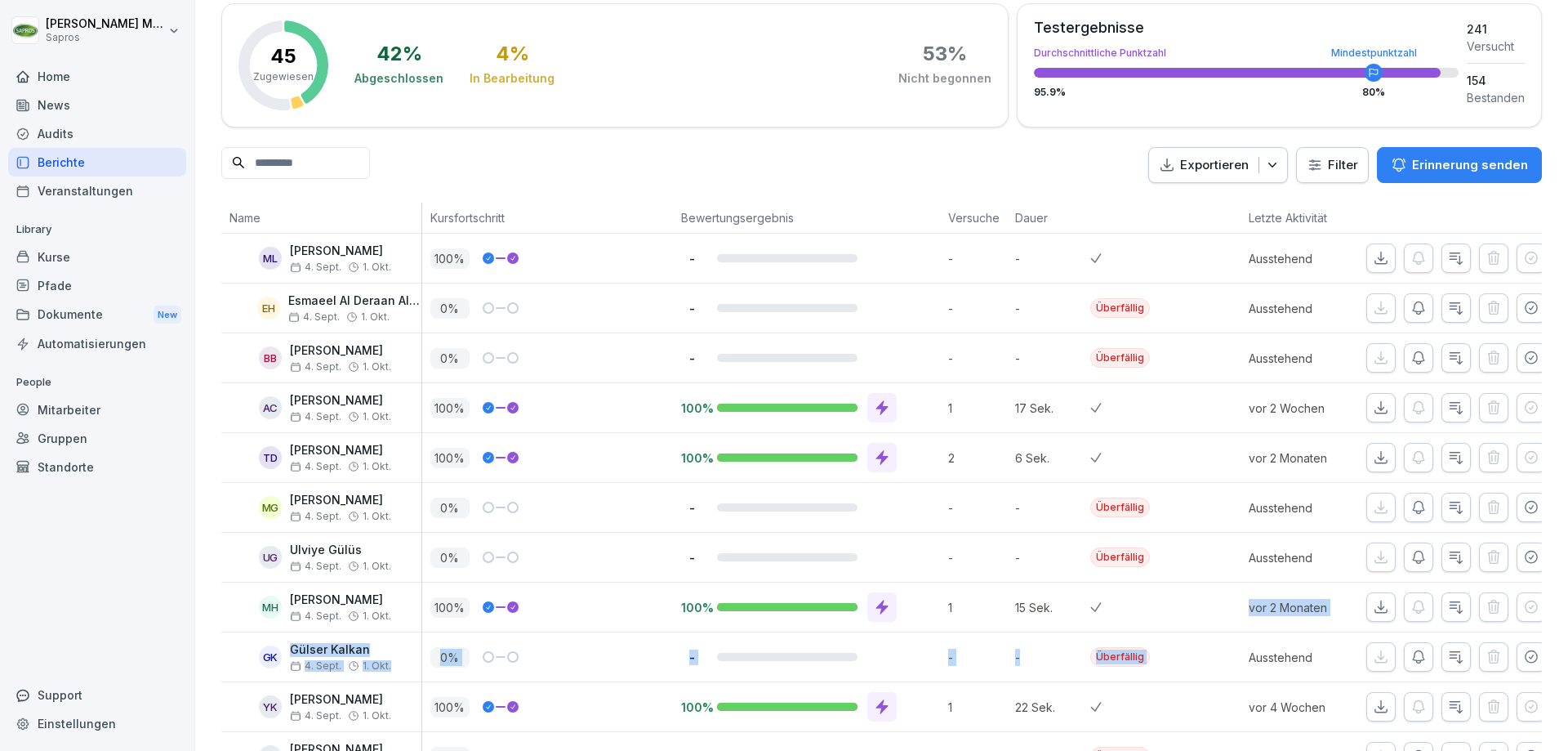
drag, startPoint x: 1180, startPoint y: 644, endPoint x: 1093, endPoint y: 628, distance: 88.5
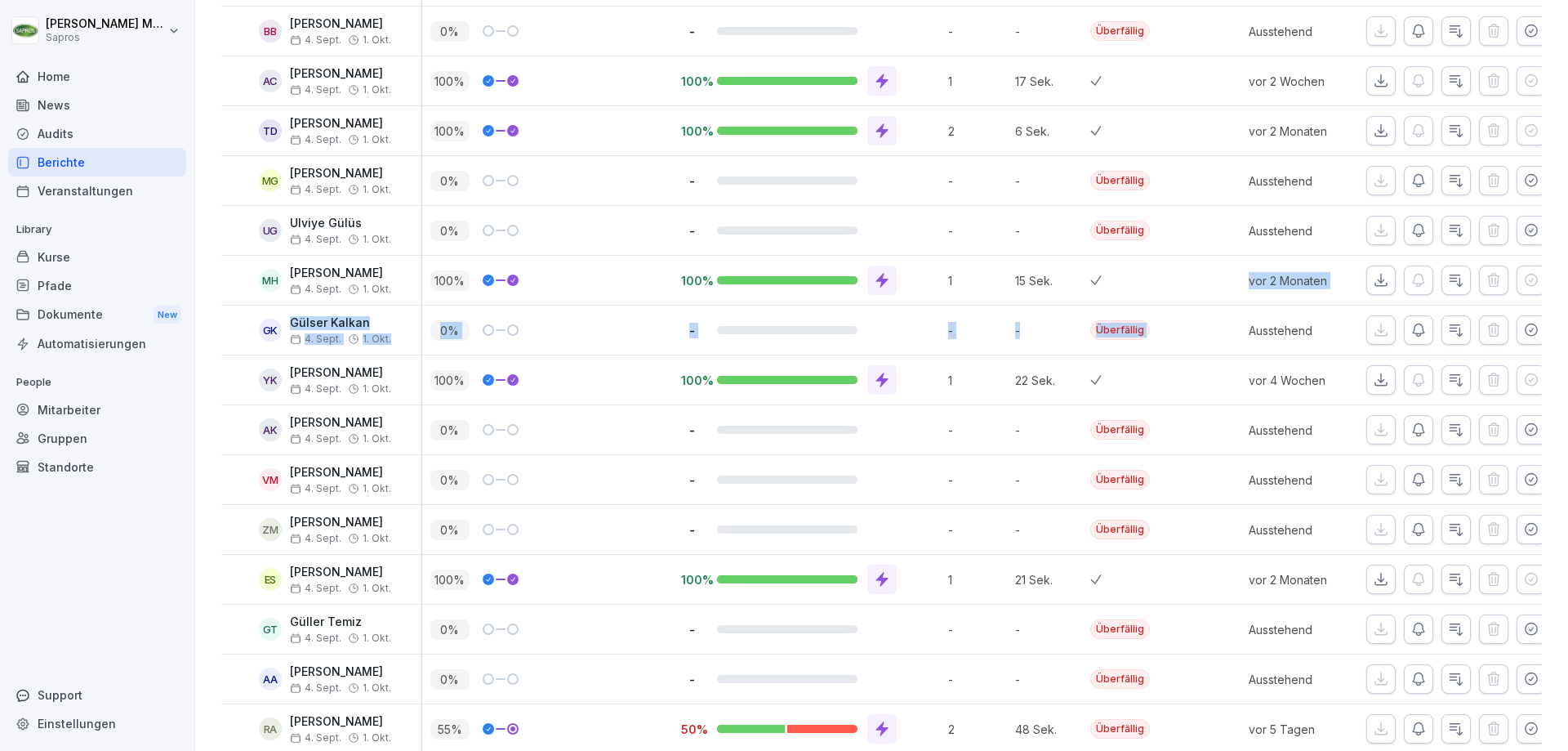
scroll to position [0, 0]
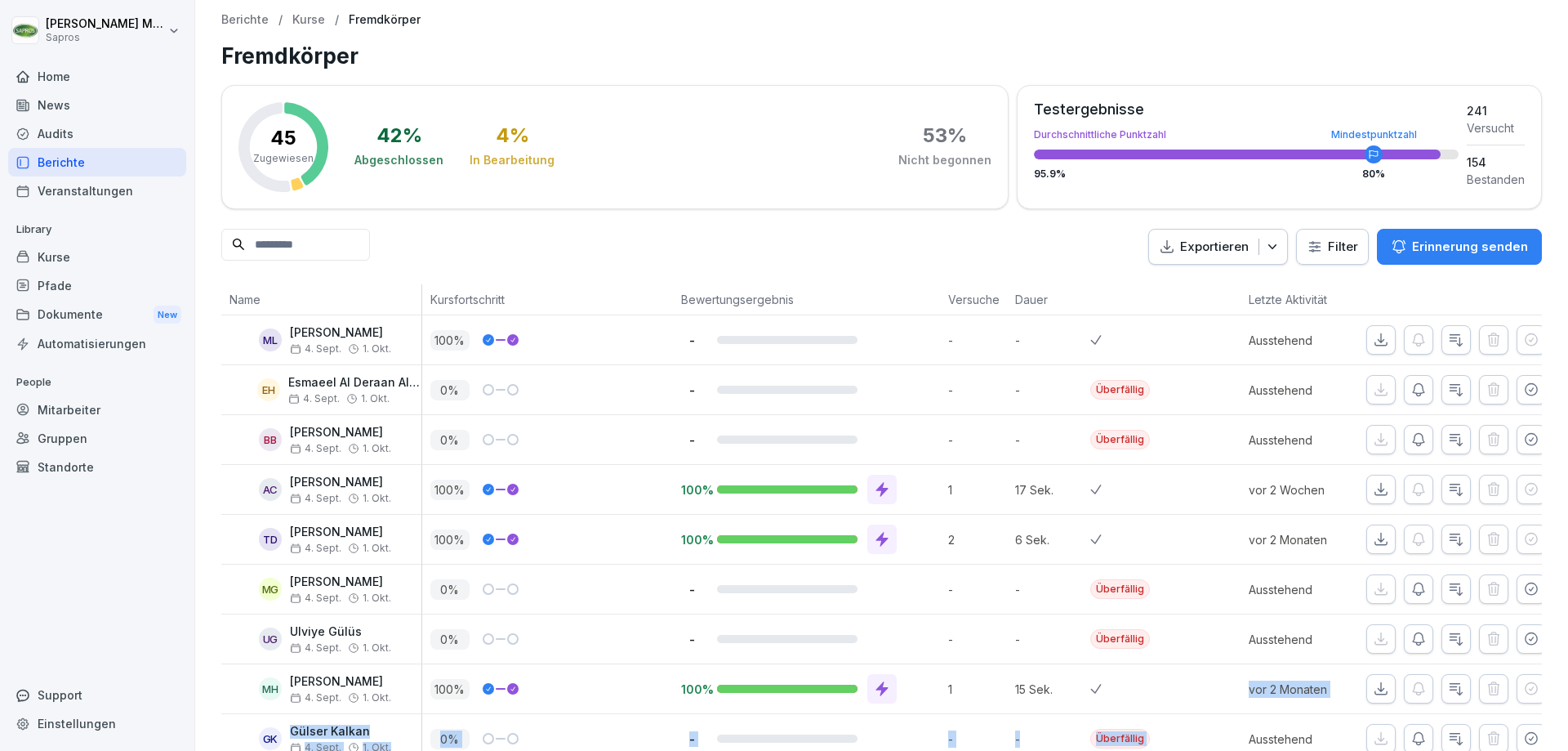
click at [1313, 249] on html "Andreas Mutter Sapros Home News Audits Berichte Veranstaltungen Library Kurse P…" at bounding box center [784, 376] width 1568 height 751
click at [586, 265] on html "Andreas Mutter Sapros Home News Audits Berichte Veranstaltungen Library Kurse P…" at bounding box center [784, 376] width 1568 height 751
click at [302, 18] on p "Kurse" at bounding box center [308, 20] width 33 height 14
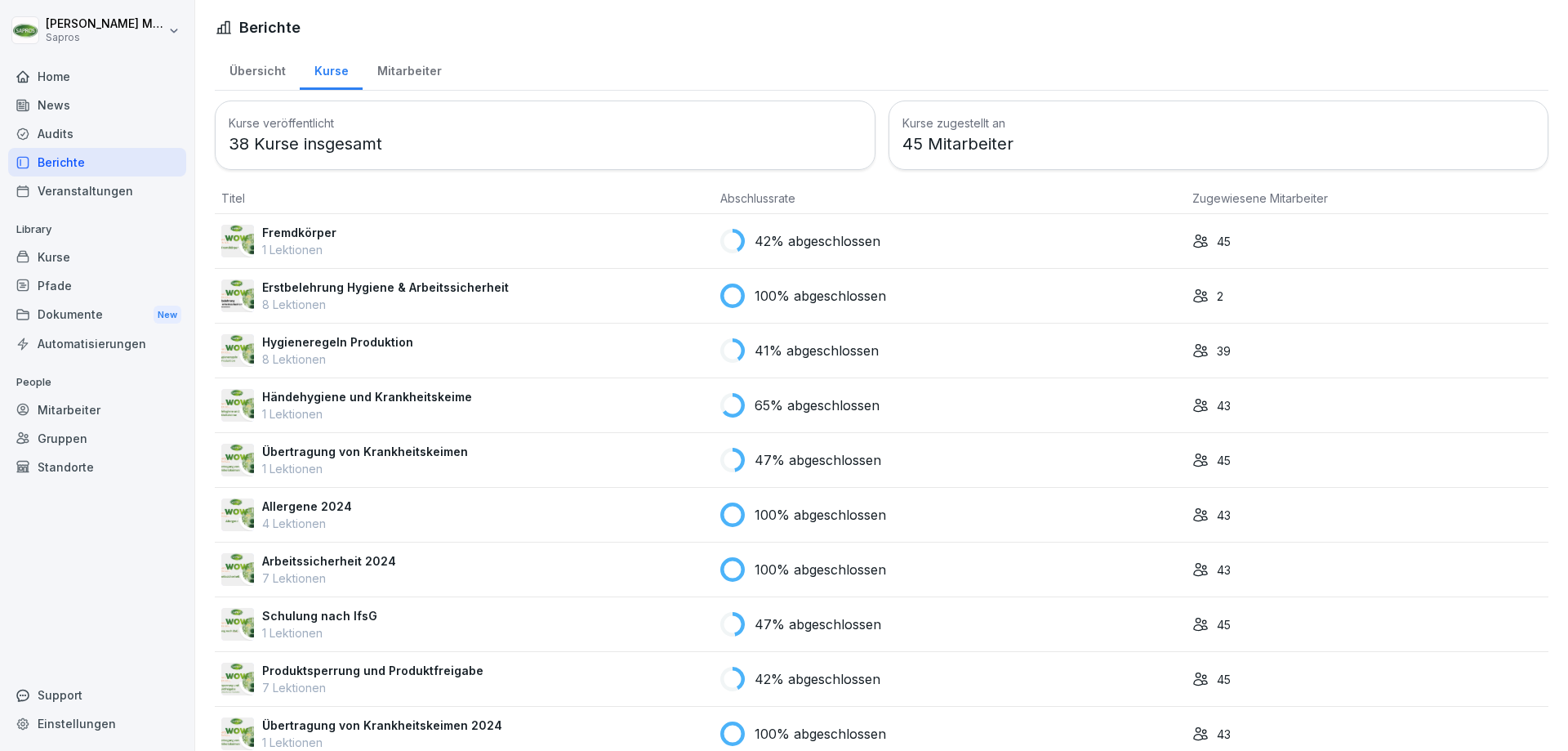
click at [397, 68] on div "Mitarbeiter" at bounding box center [409, 69] width 93 height 42
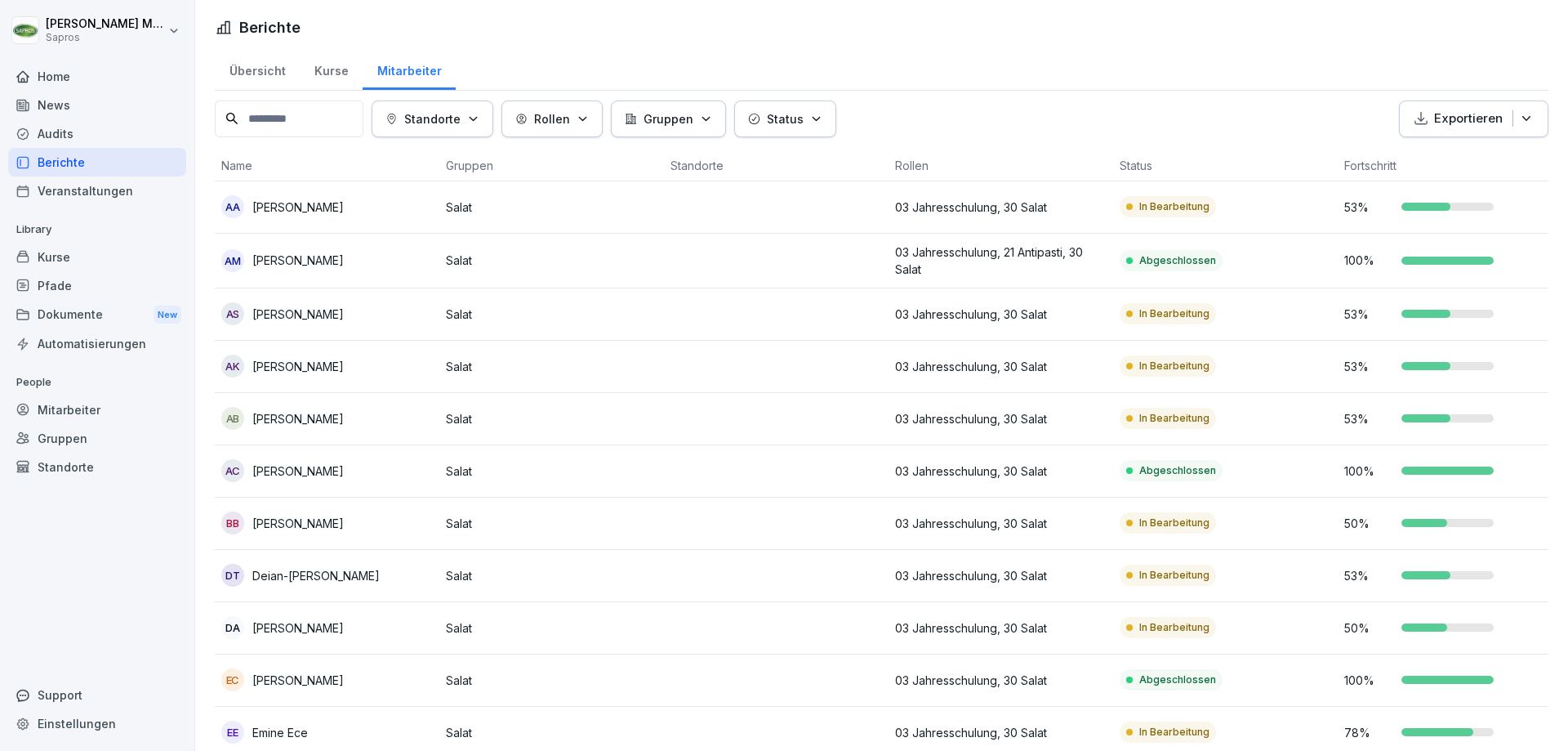
click at [792, 124] on p "Status" at bounding box center [784, 119] width 37 height 17
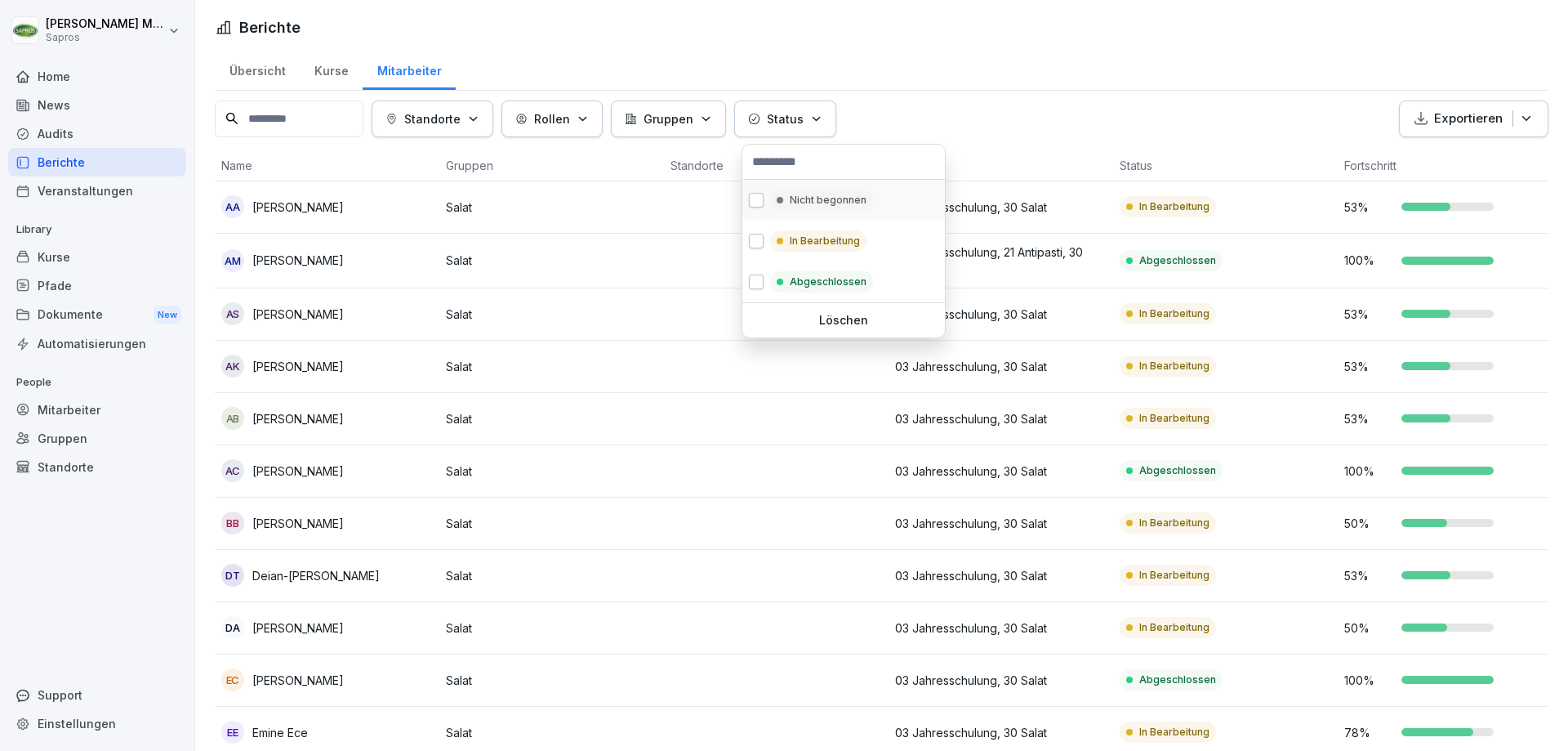
click at [749, 197] on div "Nicht begonnen" at bounding box center [843, 200] width 203 height 41
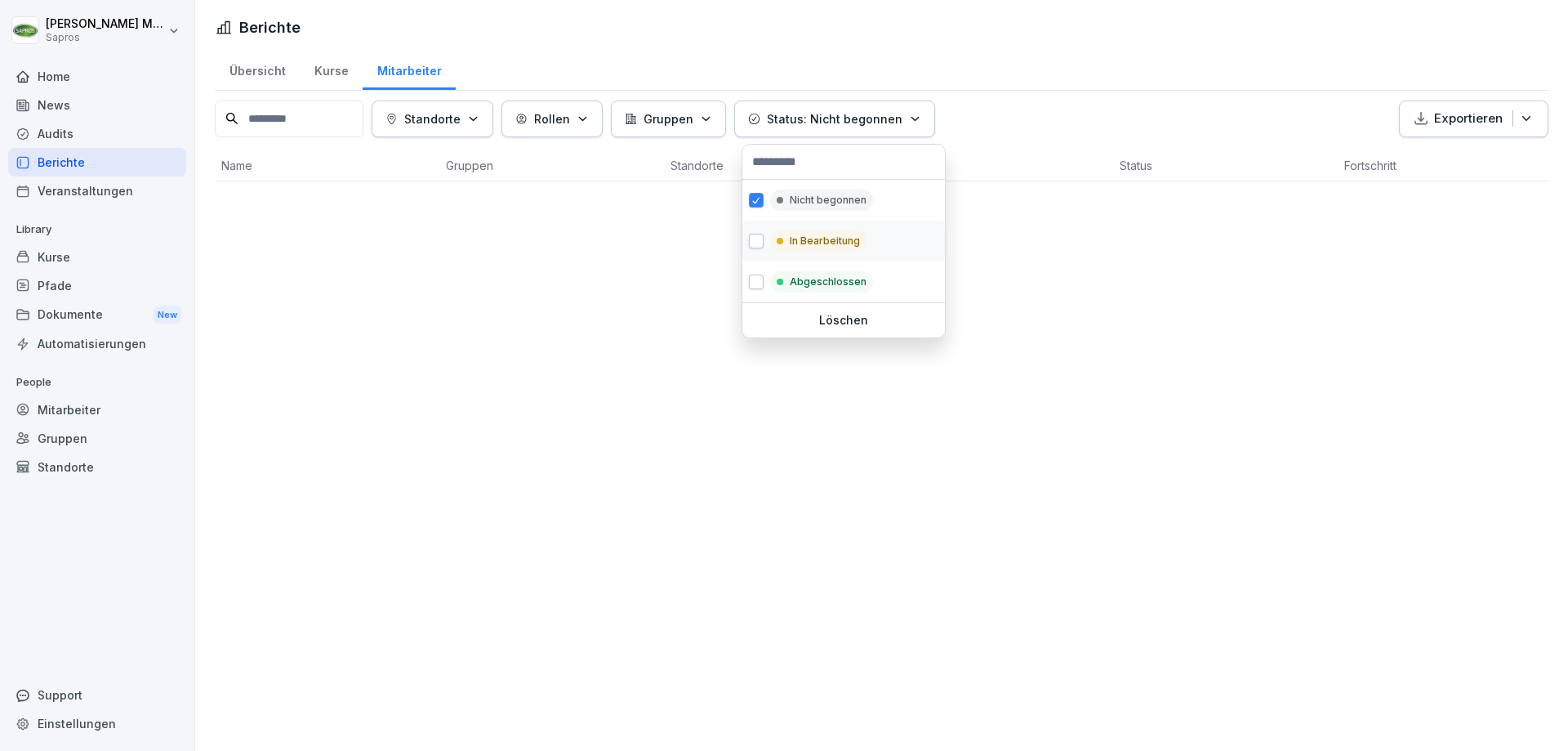
click at [754, 239] on button "button" at bounding box center [756, 242] width 15 height 15
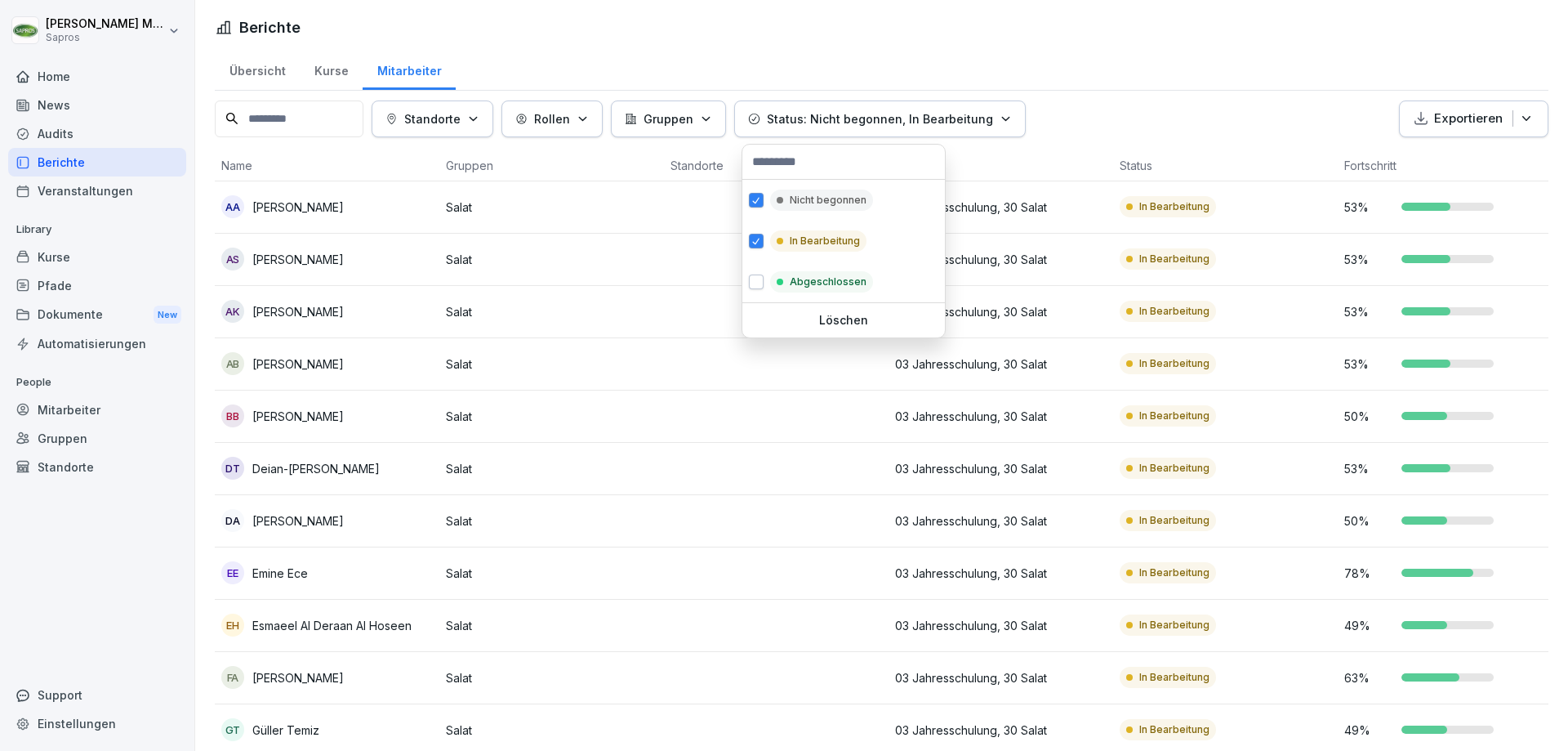
click at [1089, 119] on html "Andreas Mutter Sapros Home News Audits Berichte Veranstaltungen Library Kurse P…" at bounding box center [784, 376] width 1568 height 751
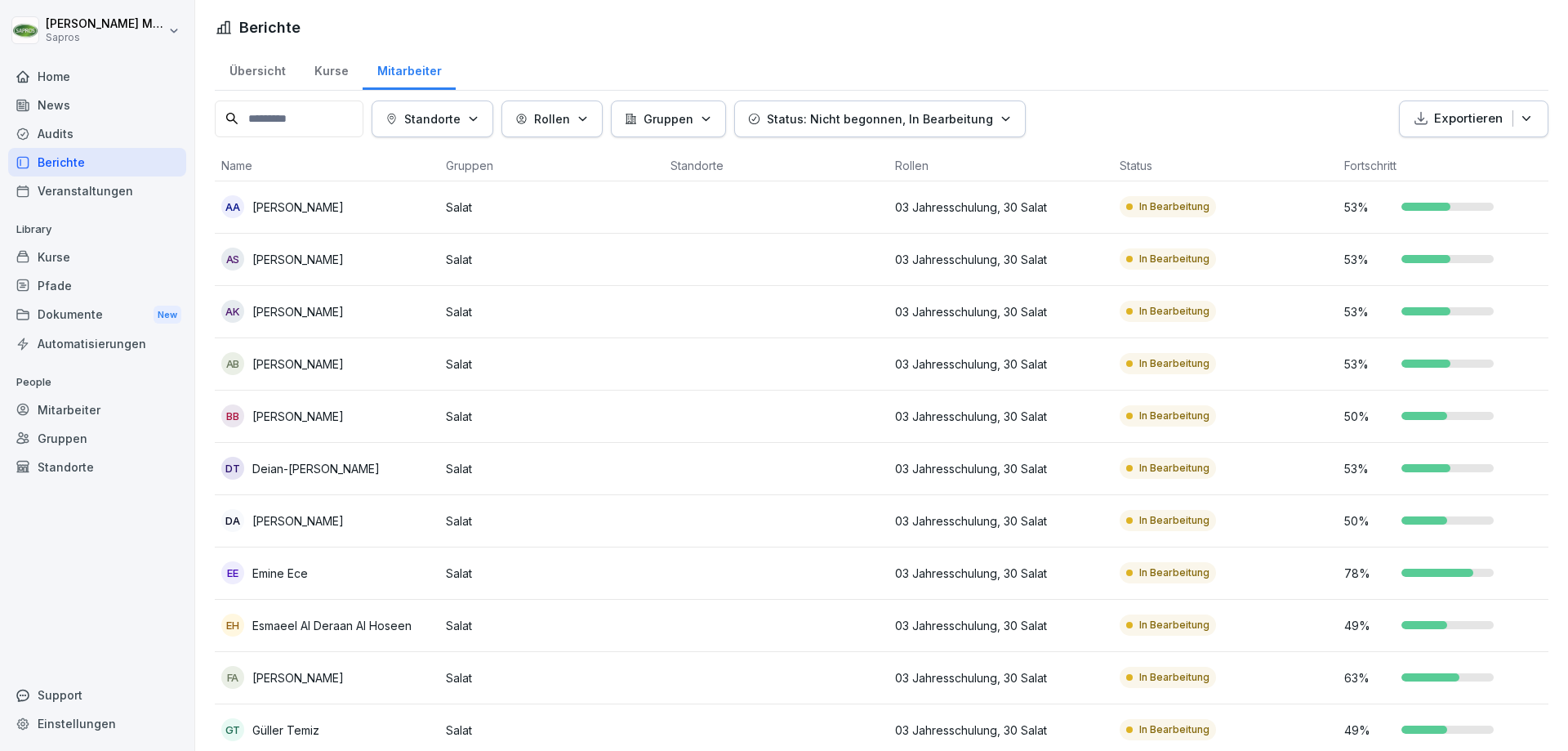
click at [335, 78] on div "Kurse" at bounding box center [331, 69] width 63 height 42
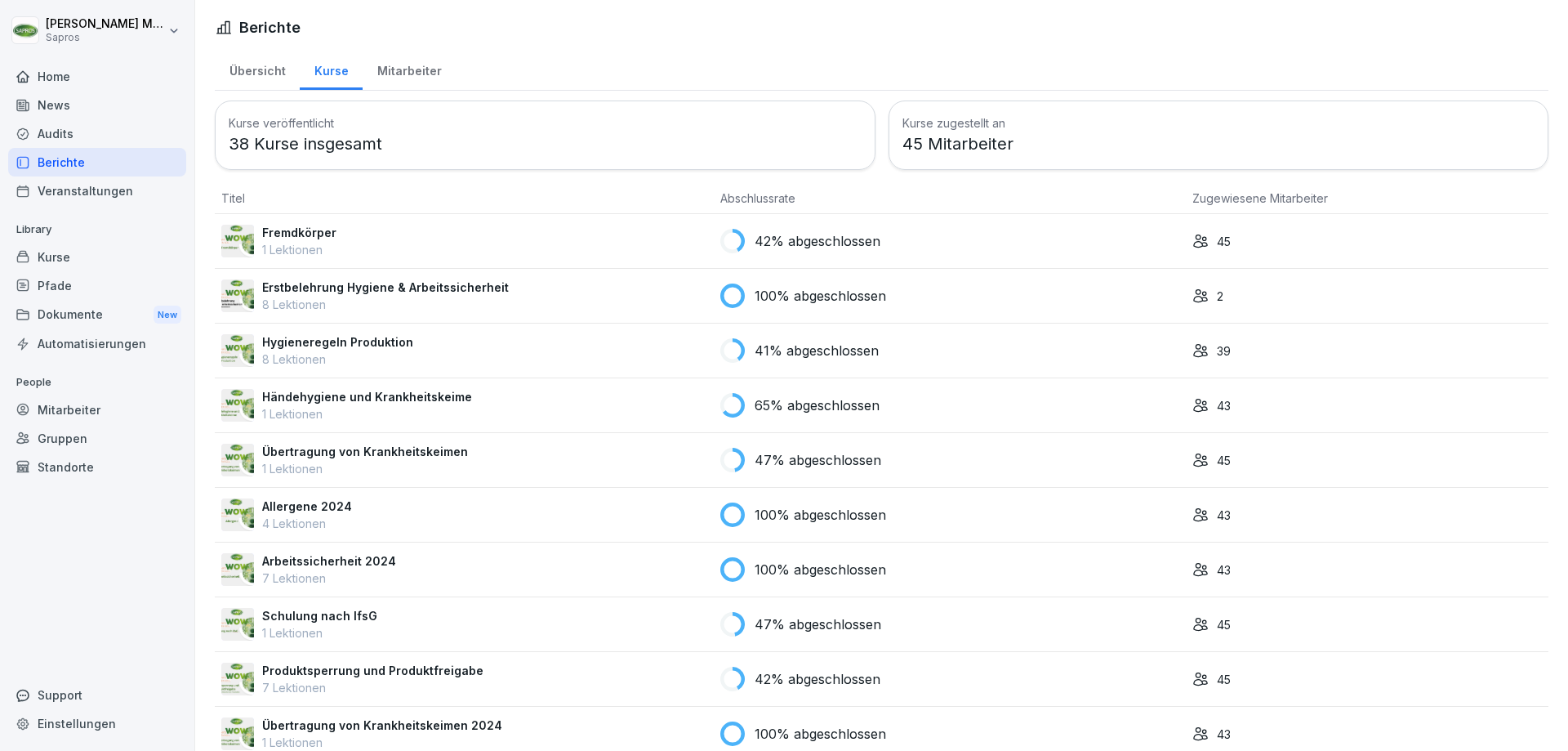
click at [788, 253] on td "42% abgeschlossen" at bounding box center [949, 242] width 472 height 55
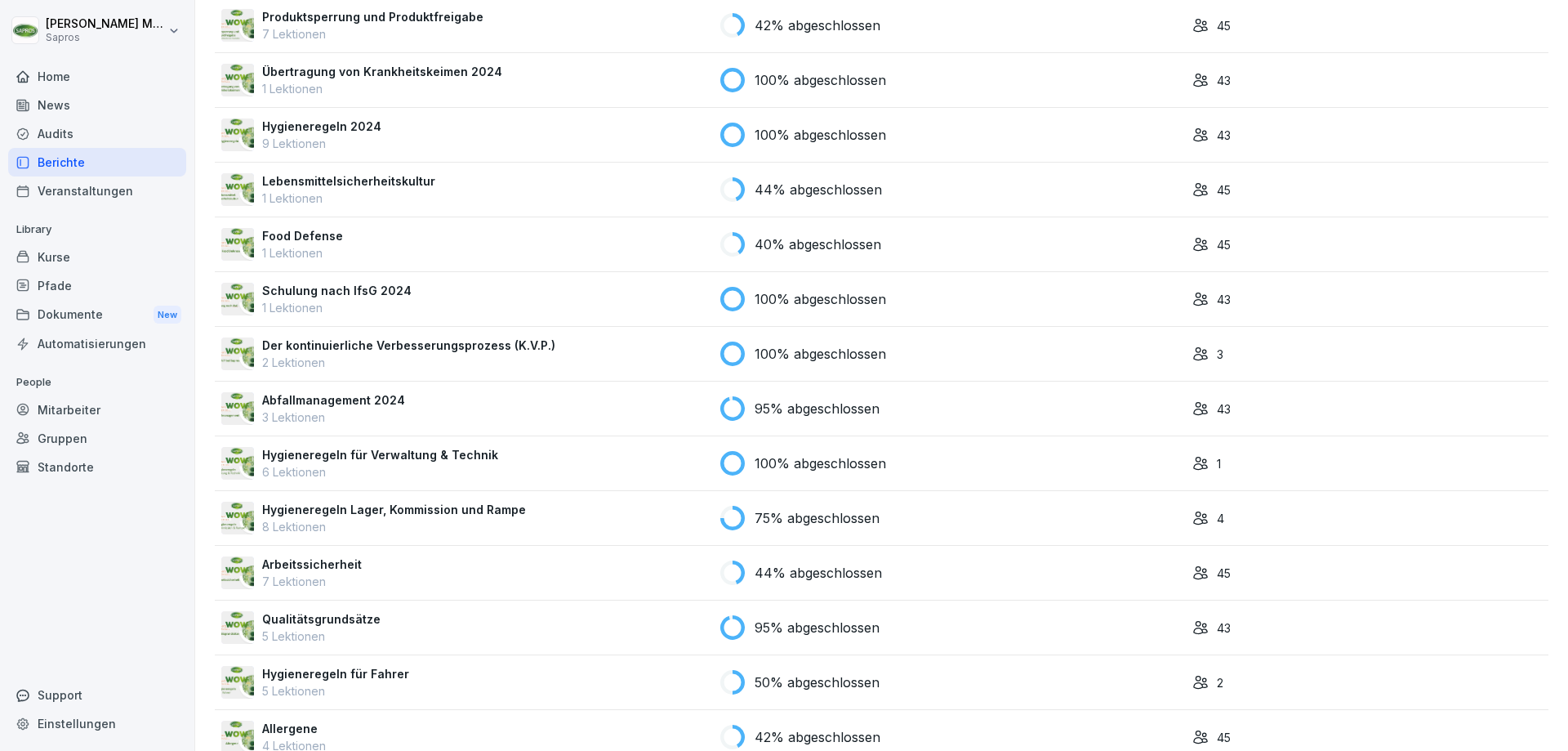
scroll to position [326, 0]
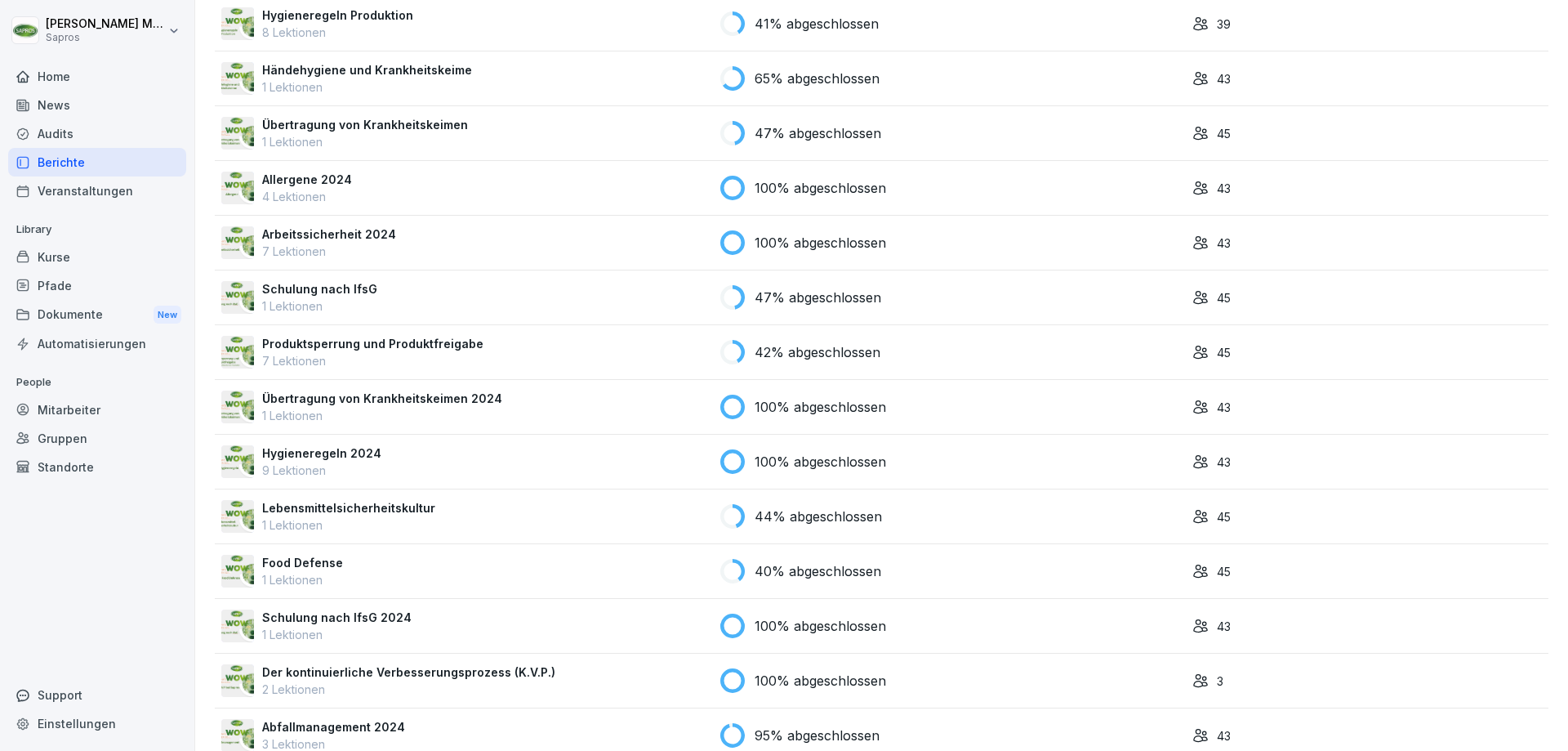
click at [388, 286] on div "Schulung nach IfsG 1 Lektionen" at bounding box center [464, 297] width 486 height 34
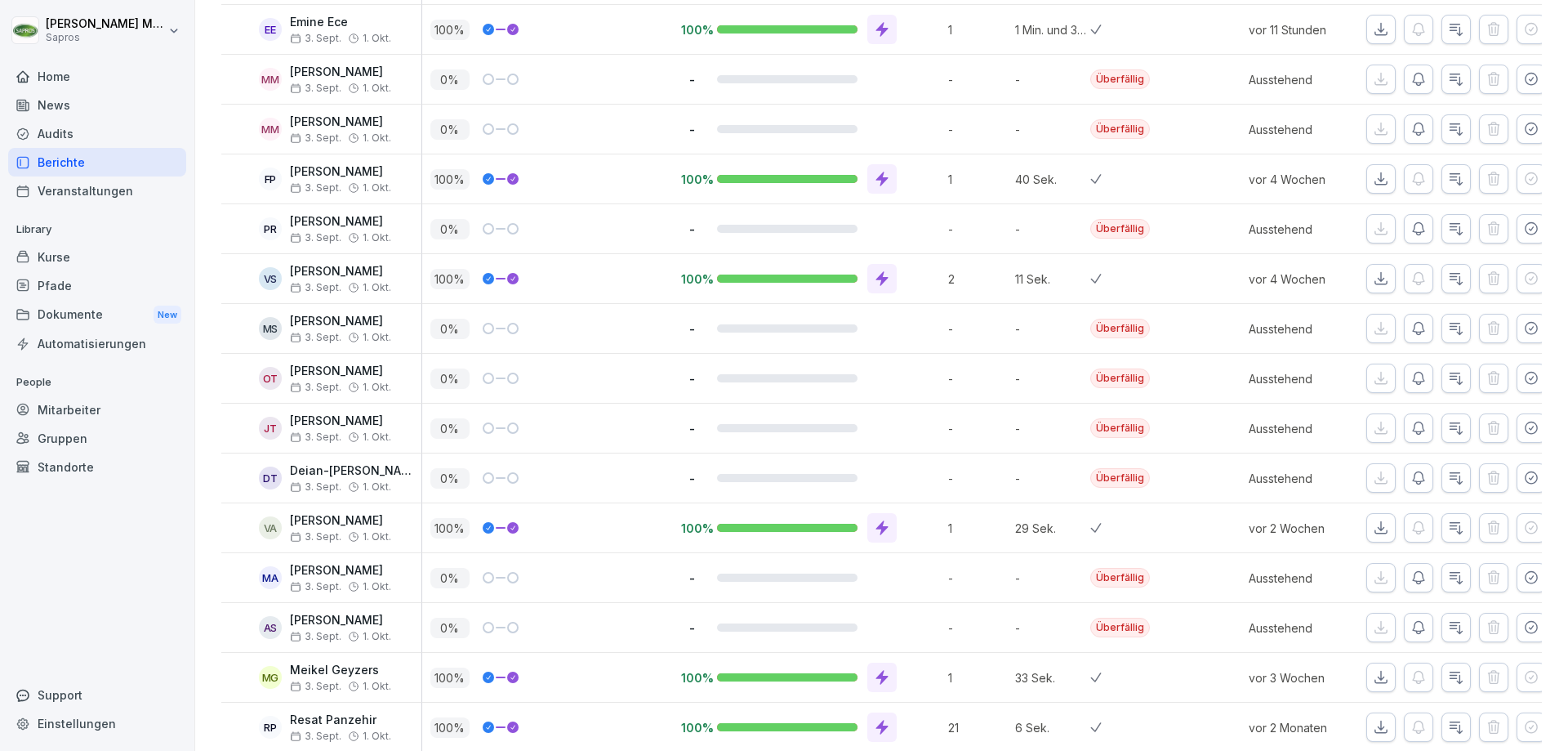
scroll to position [1552, 0]
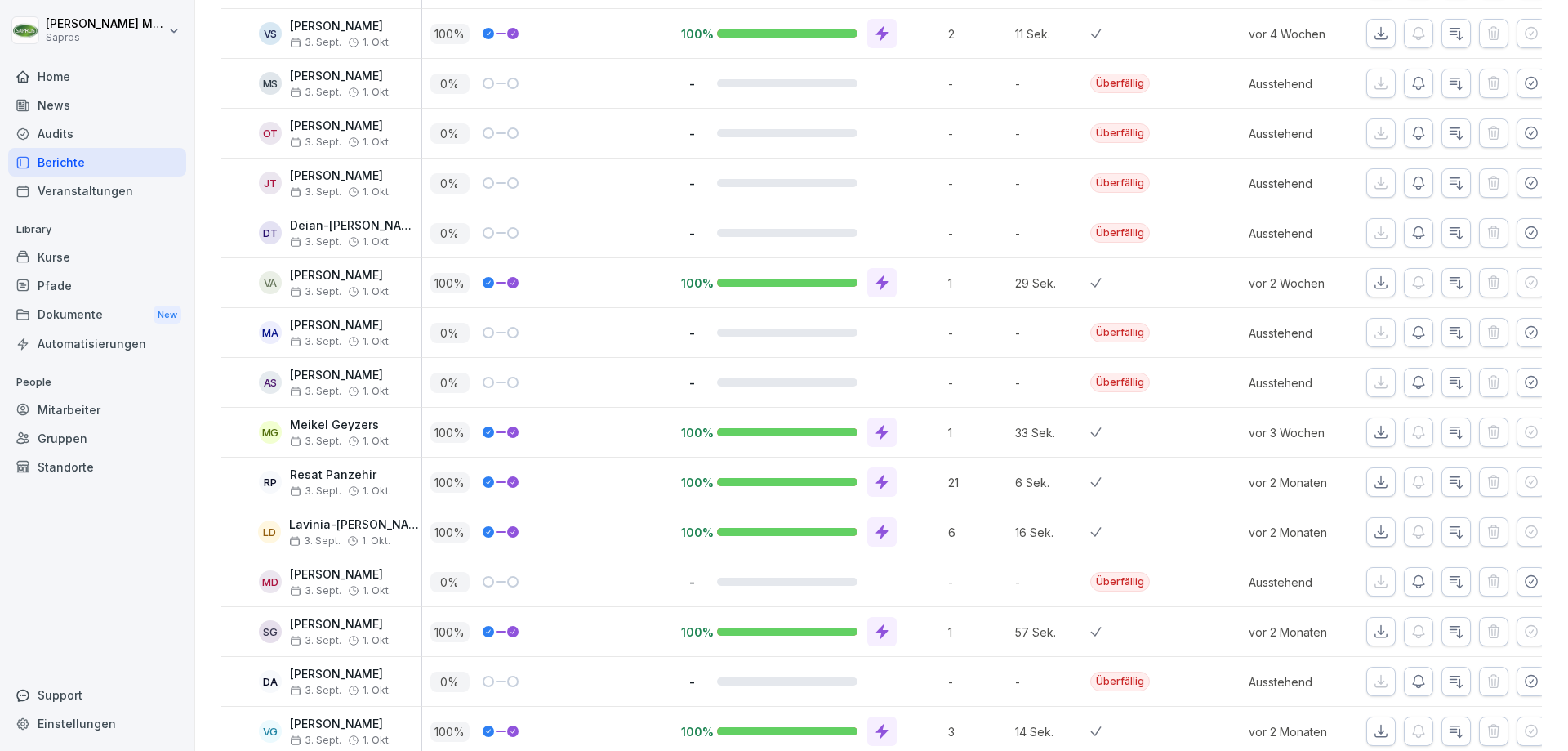
click at [886, 483] on div at bounding box center [882, 481] width 29 height 29
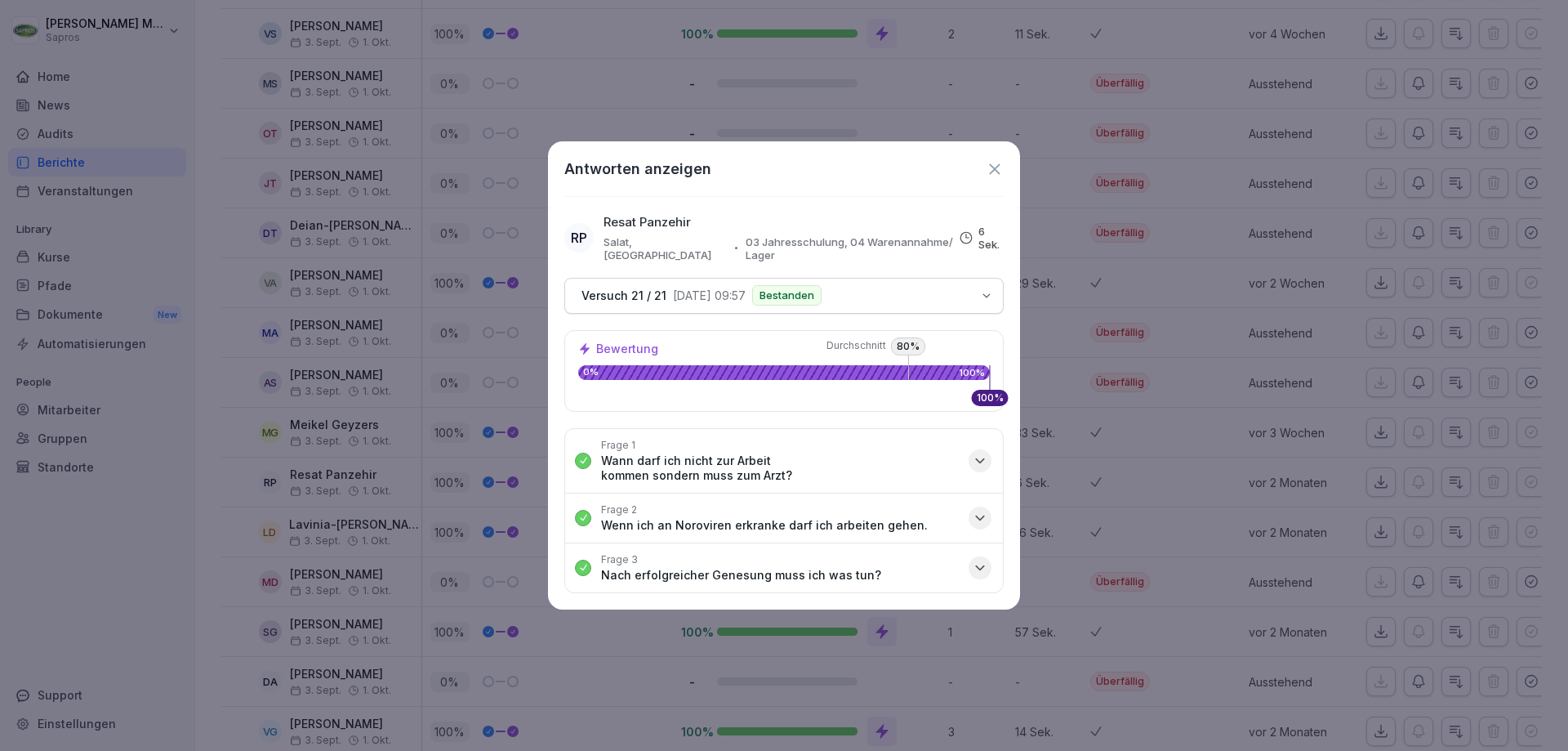
click at [981, 460] on icon "button" at bounding box center [980, 460] width 16 height 16
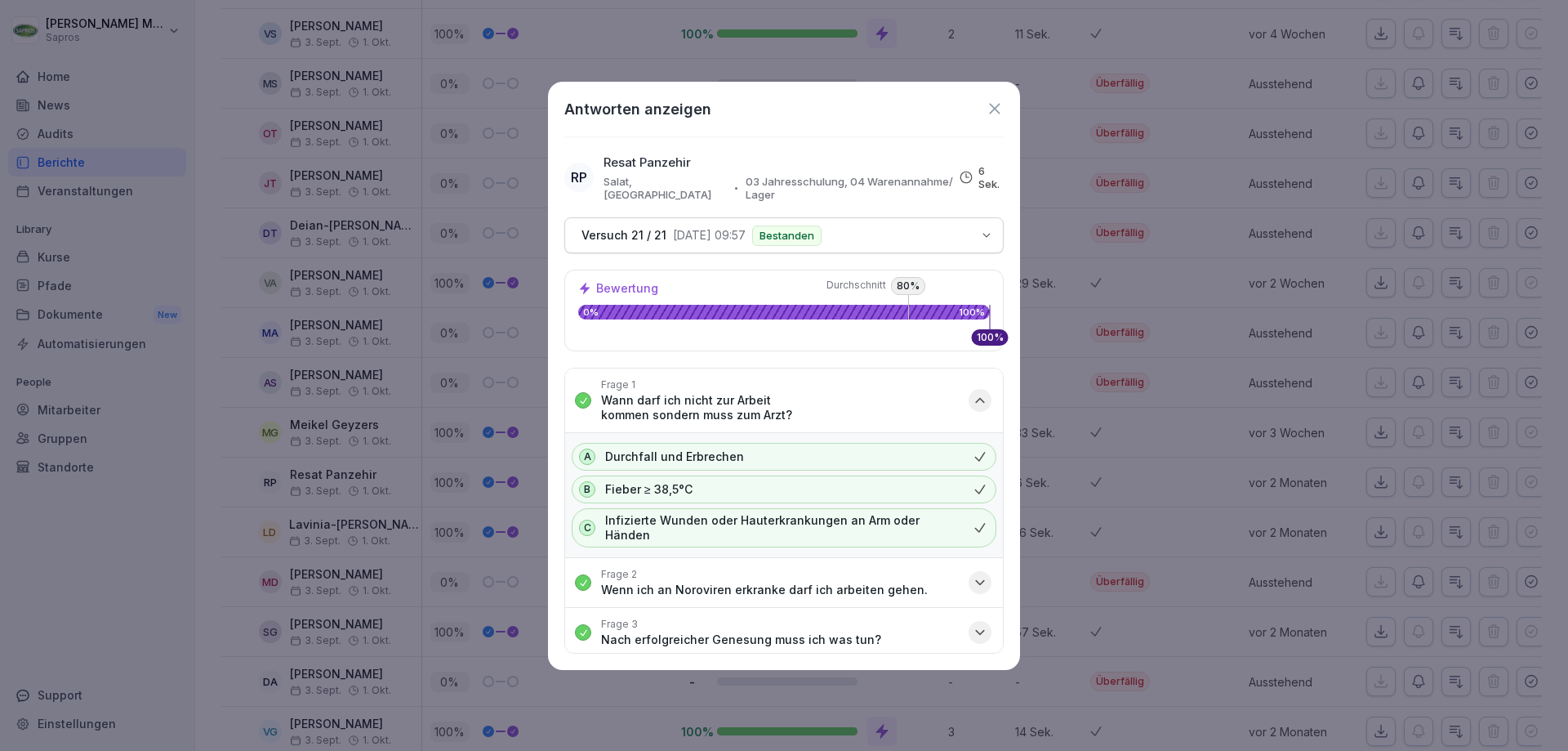
click at [977, 575] on icon "button" at bounding box center [980, 582] width 16 height 16
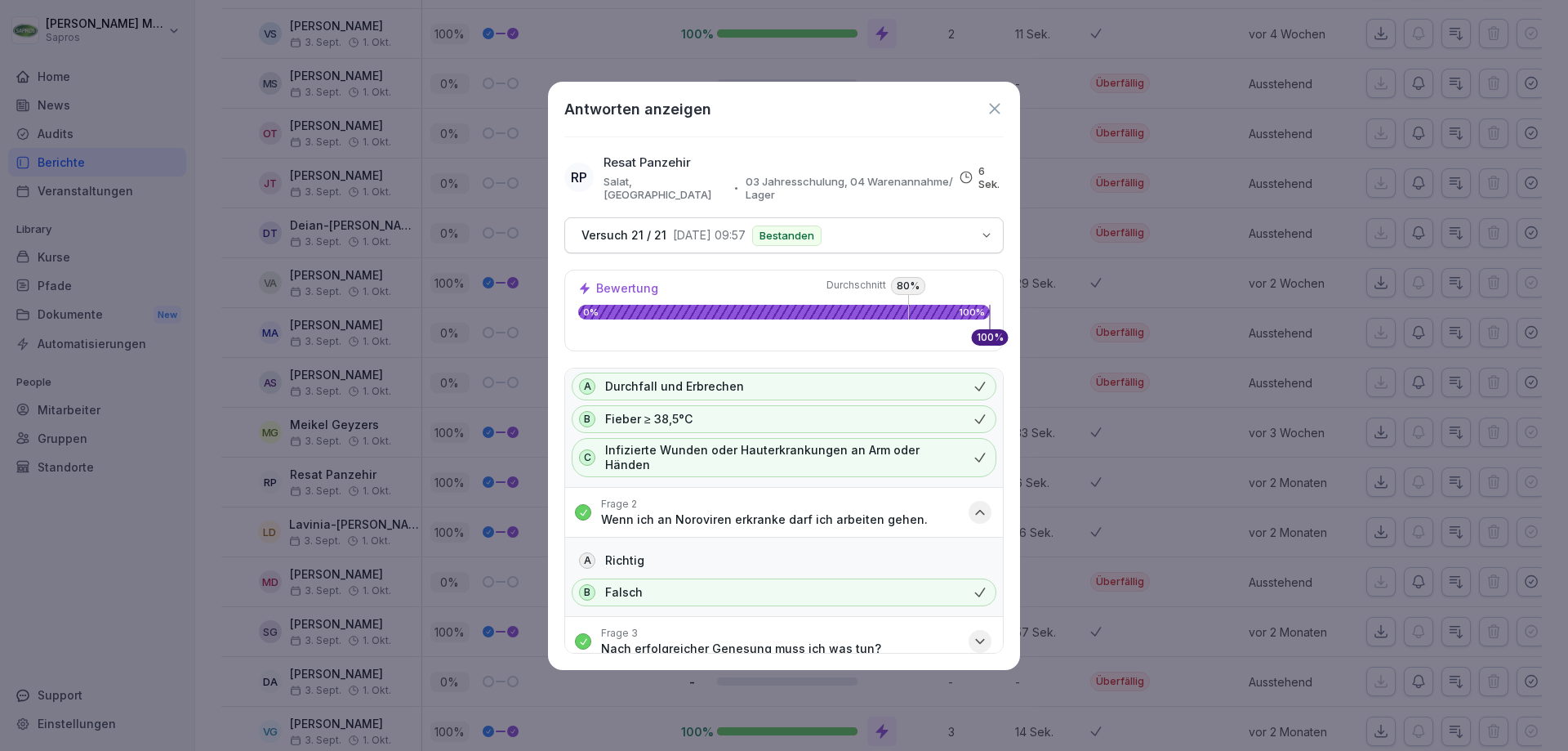
click at [972, 633] on icon "button" at bounding box center [980, 641] width 16 height 16
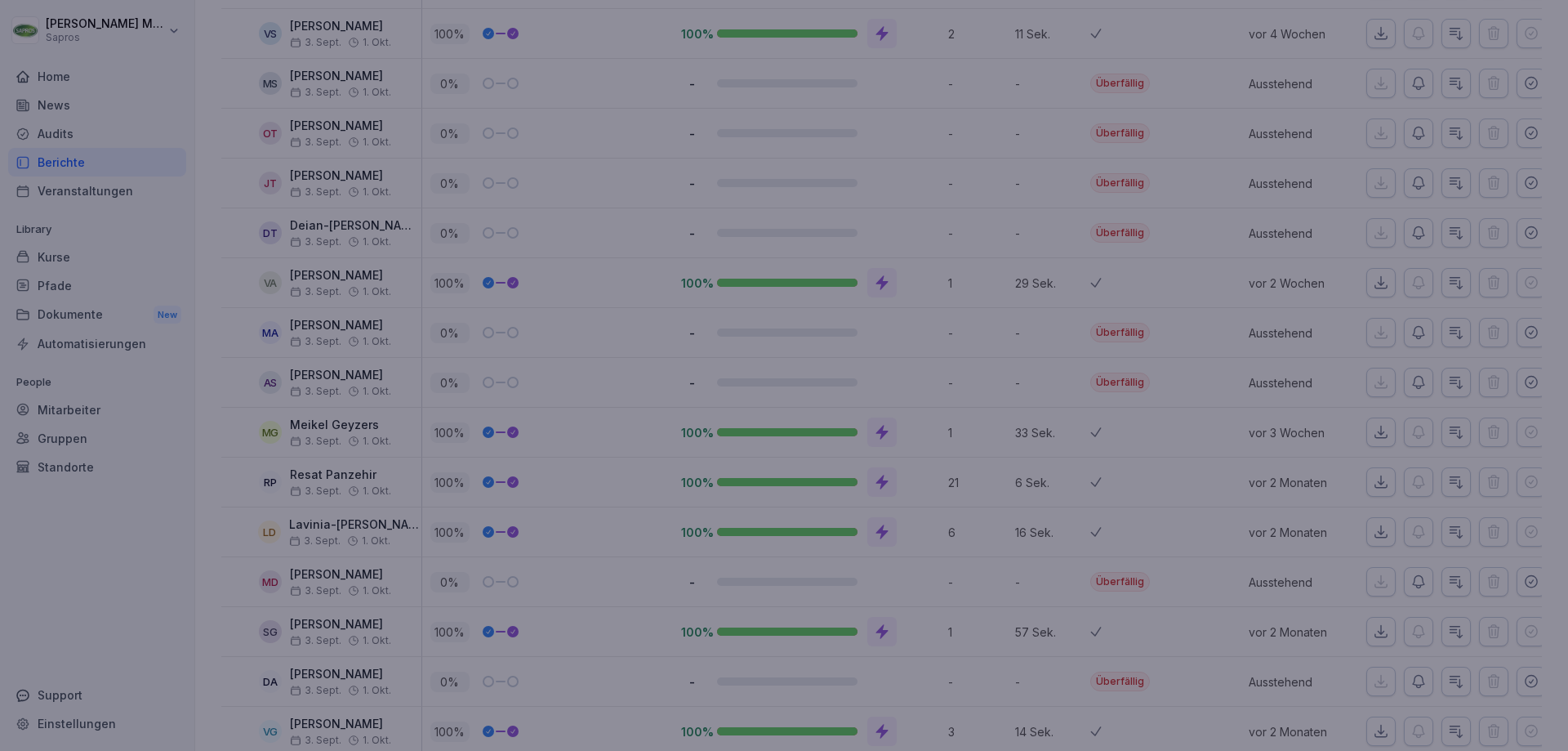
click at [1039, 413] on div at bounding box center [784, 376] width 1568 height 751
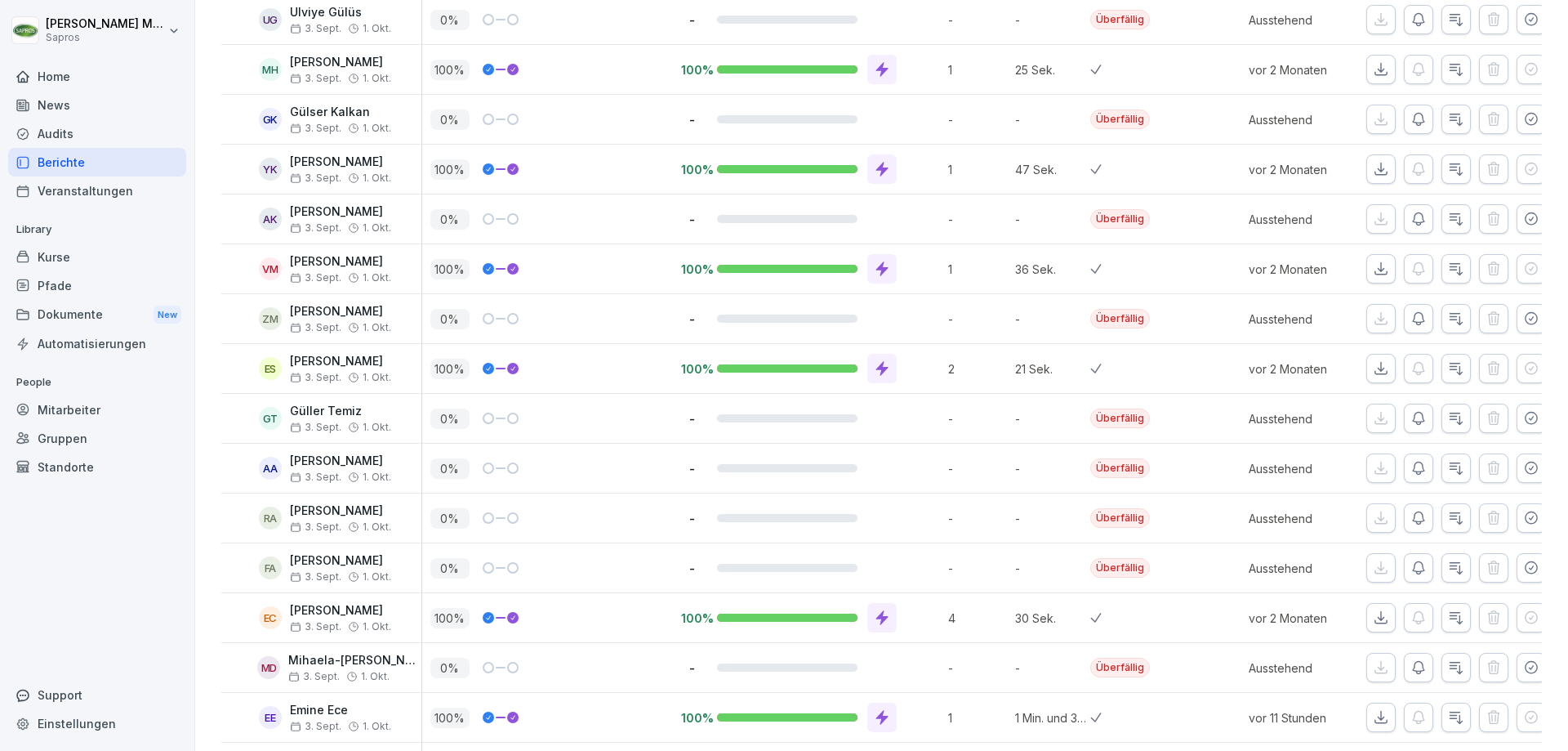
scroll to position [946, 0]
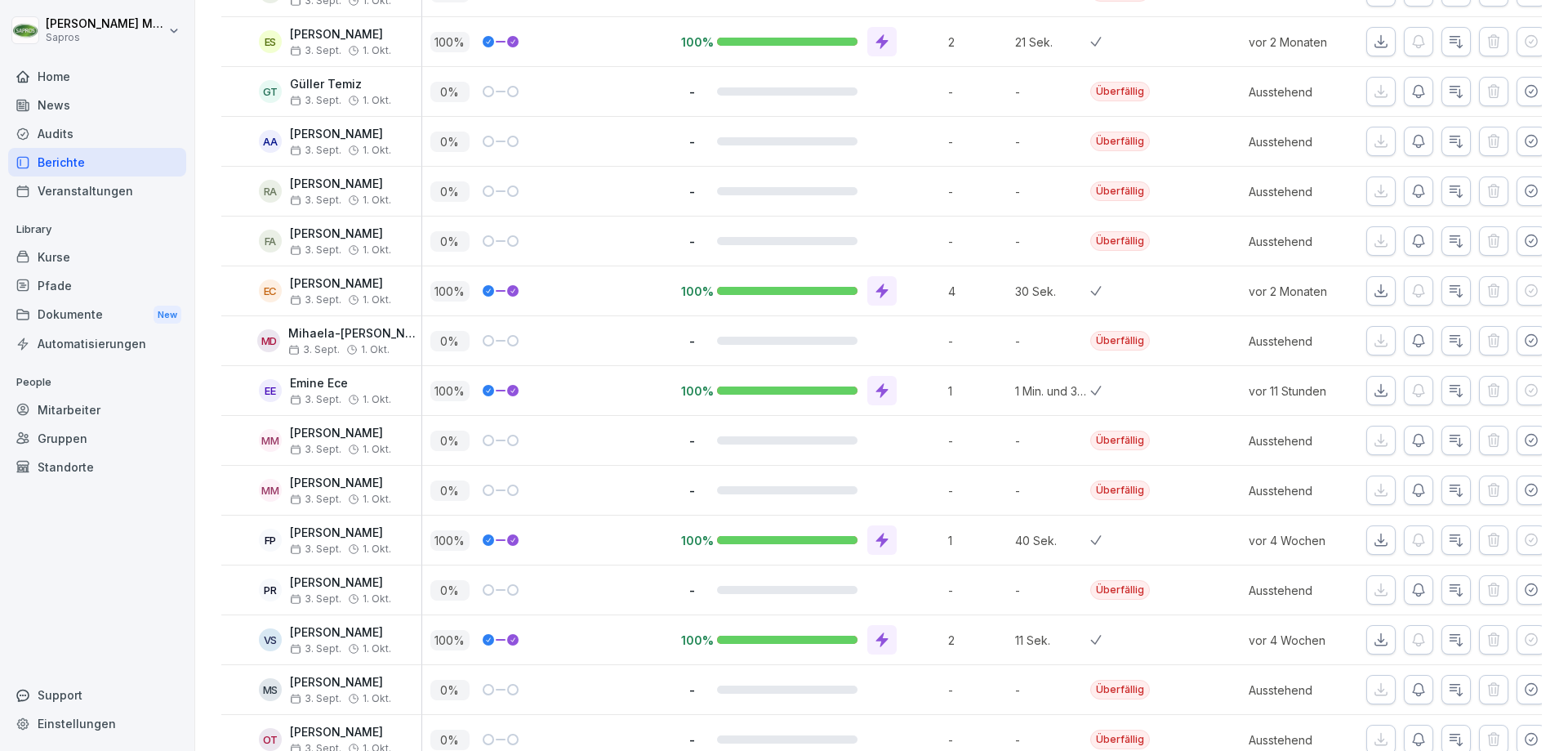
drag, startPoint x: 572, startPoint y: 643, endPoint x: 561, endPoint y: 620, distance: 25.5
click at [572, 643] on div "100 %" at bounding box center [551, 641] width 242 height 21
